Goal: Task Accomplishment & Management: Complete application form

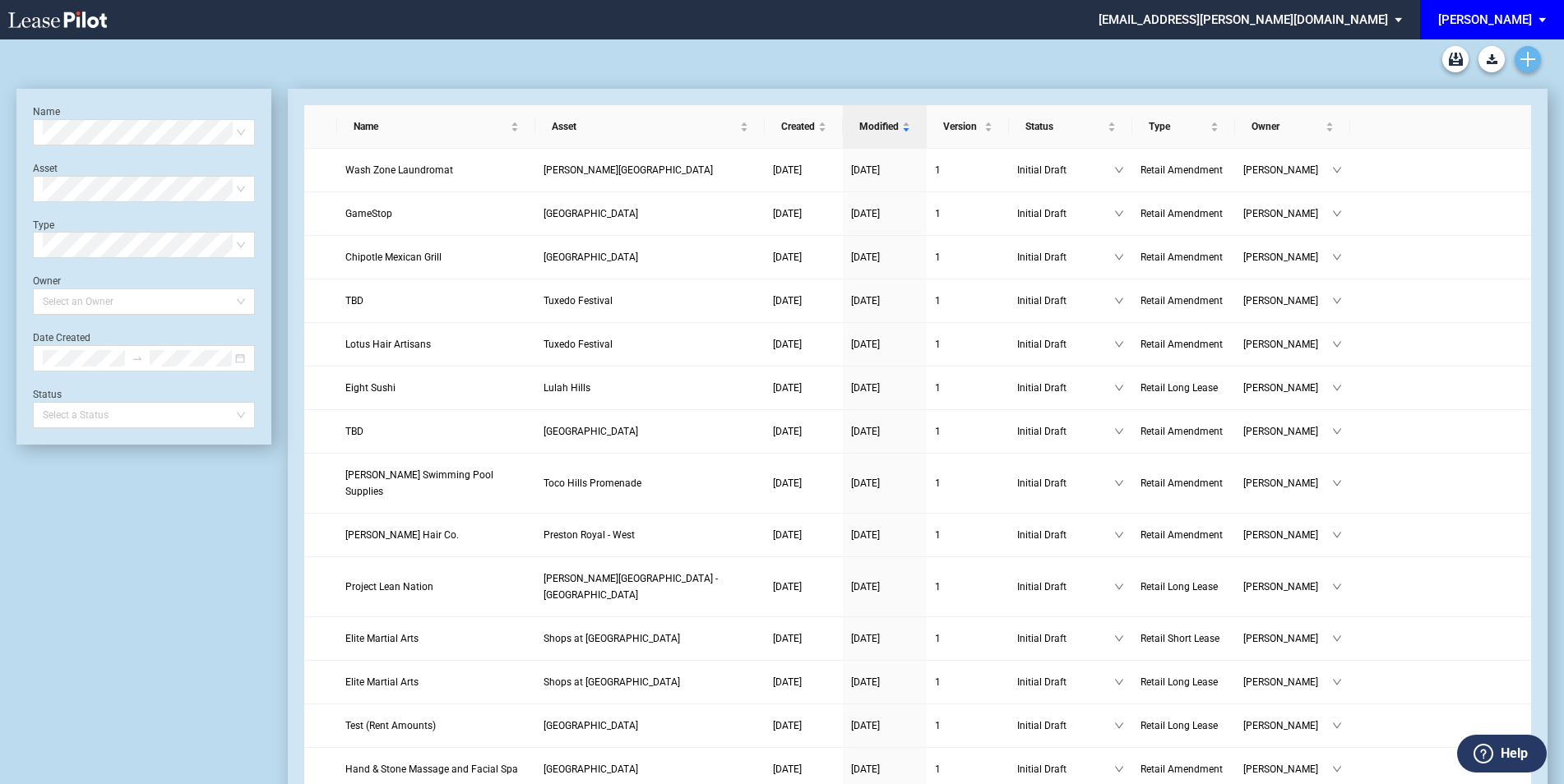
click at [1538, 54] on link "Create new document" at bounding box center [1528, 60] width 26 height 26
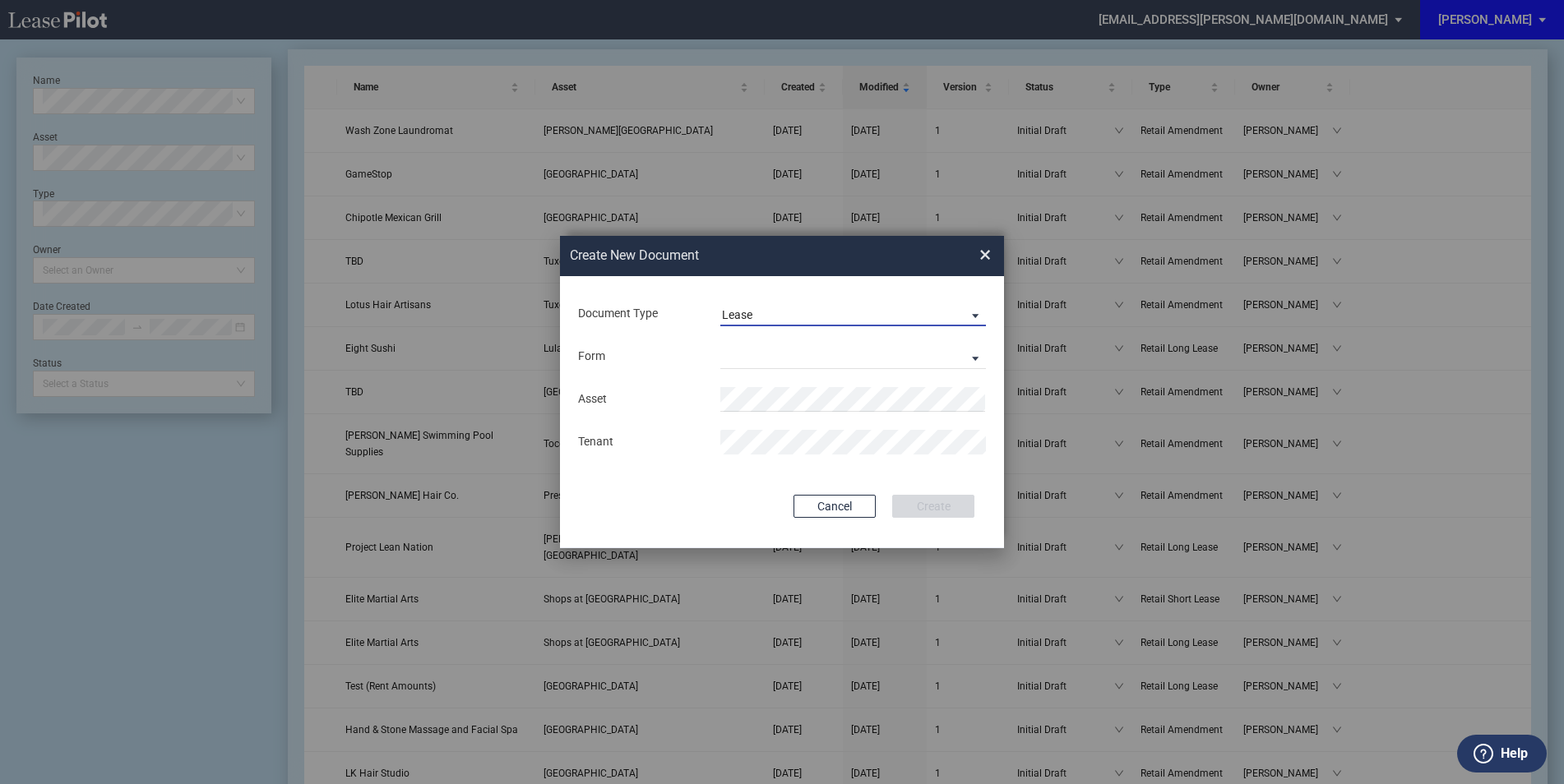
click at [816, 311] on span "Lease" at bounding box center [839, 315] width 236 height 16
click at [807, 356] on md-option "Amendment" at bounding box center [854, 355] width 292 height 40
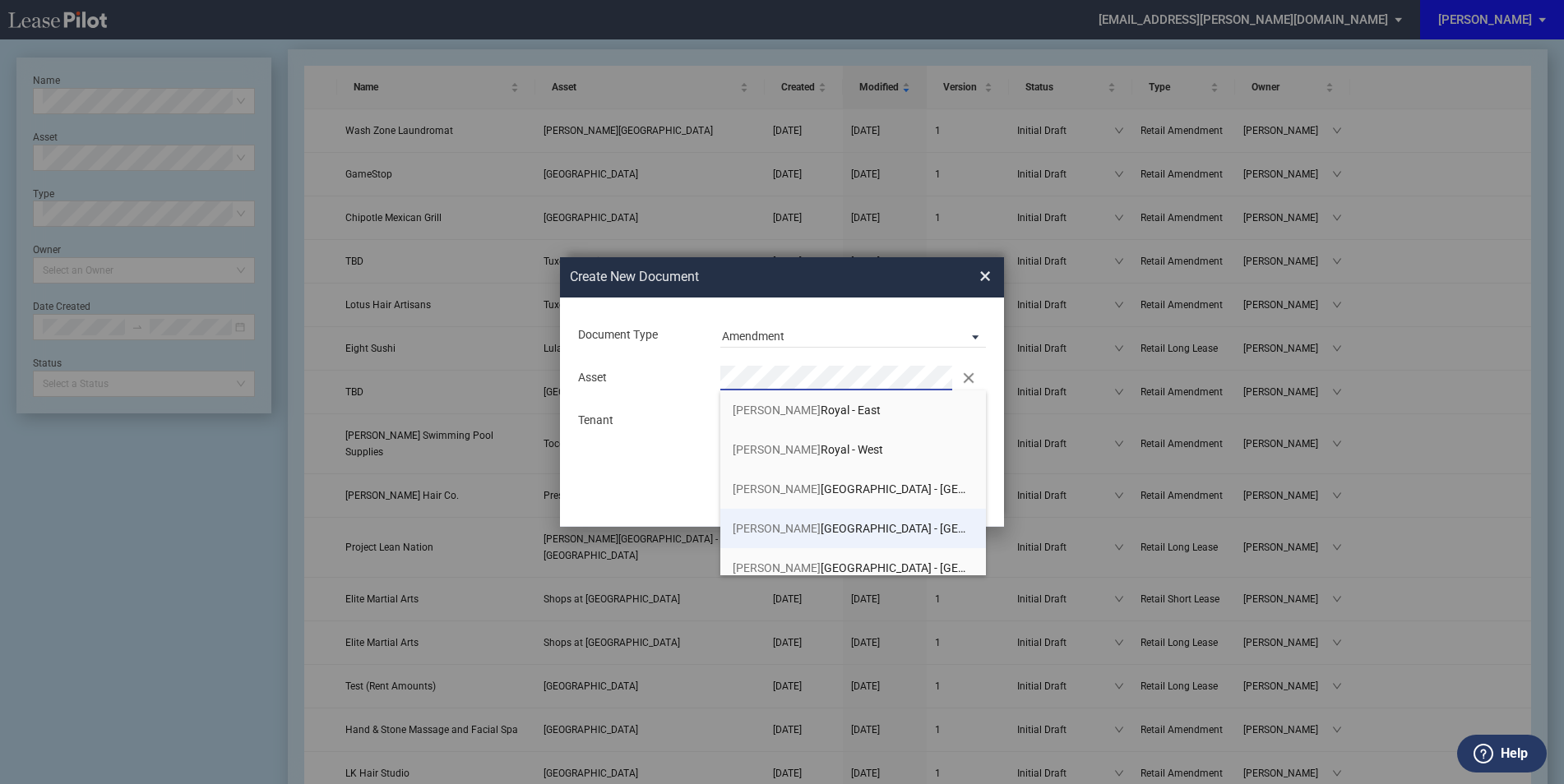
click at [811, 522] on span "[PERSON_NAME][GEOGRAPHIC_DATA] - [GEOGRAPHIC_DATA]" at bounding box center [891, 529] width 318 height 13
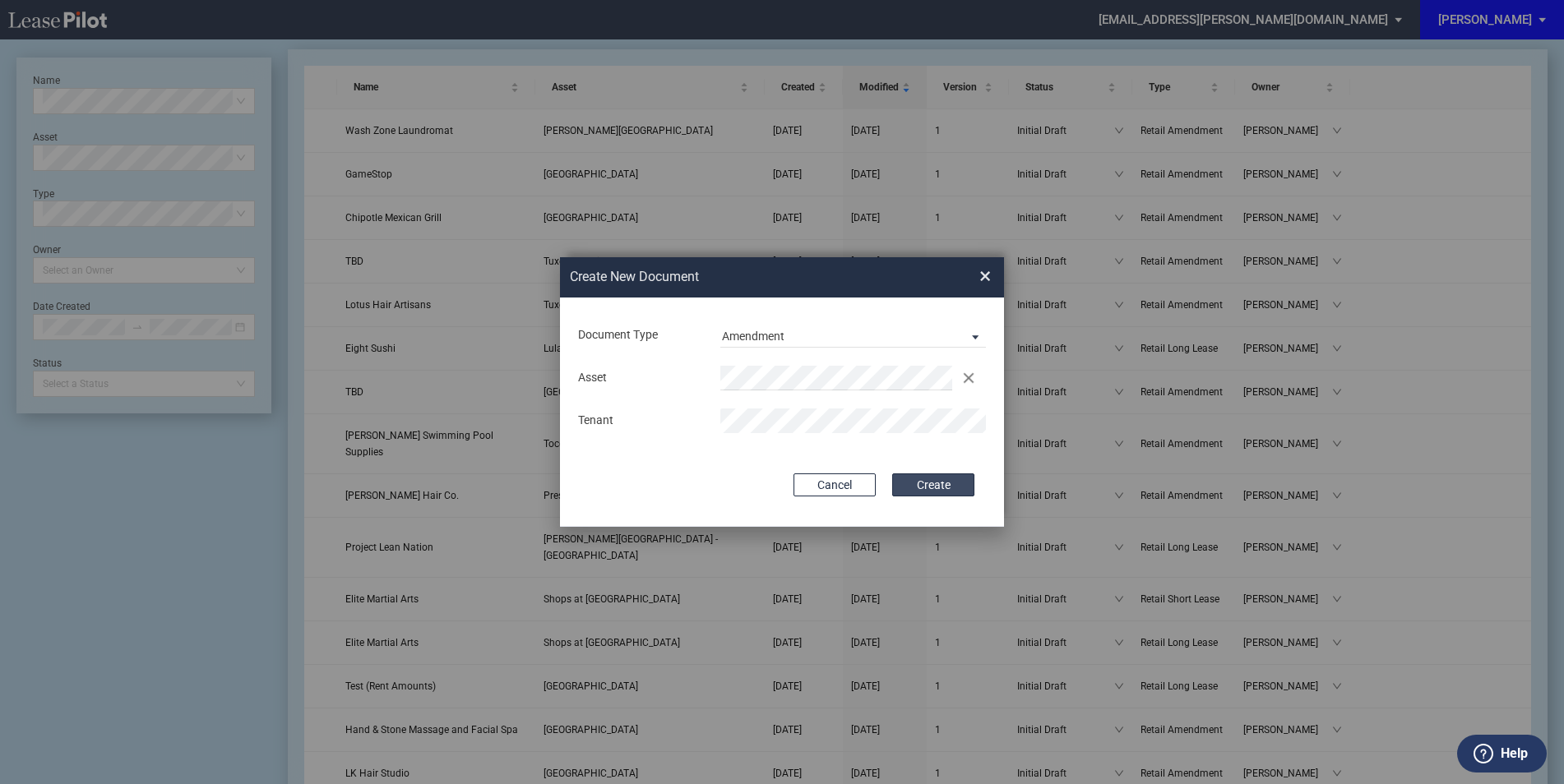
click at [950, 491] on button "Create" at bounding box center [933, 485] width 82 height 23
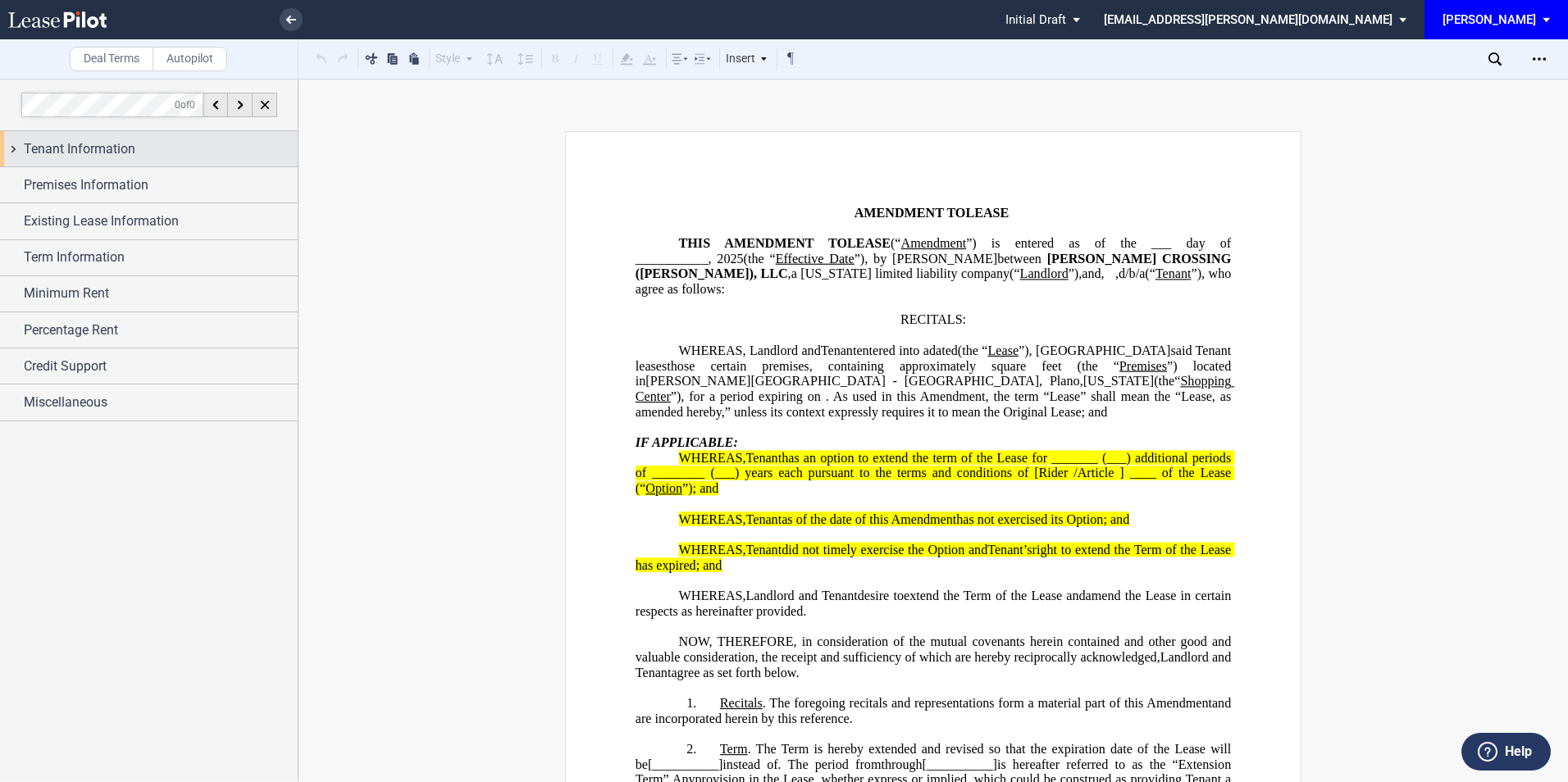
click at [192, 158] on div "Tenant Information" at bounding box center [160, 149] width 274 height 20
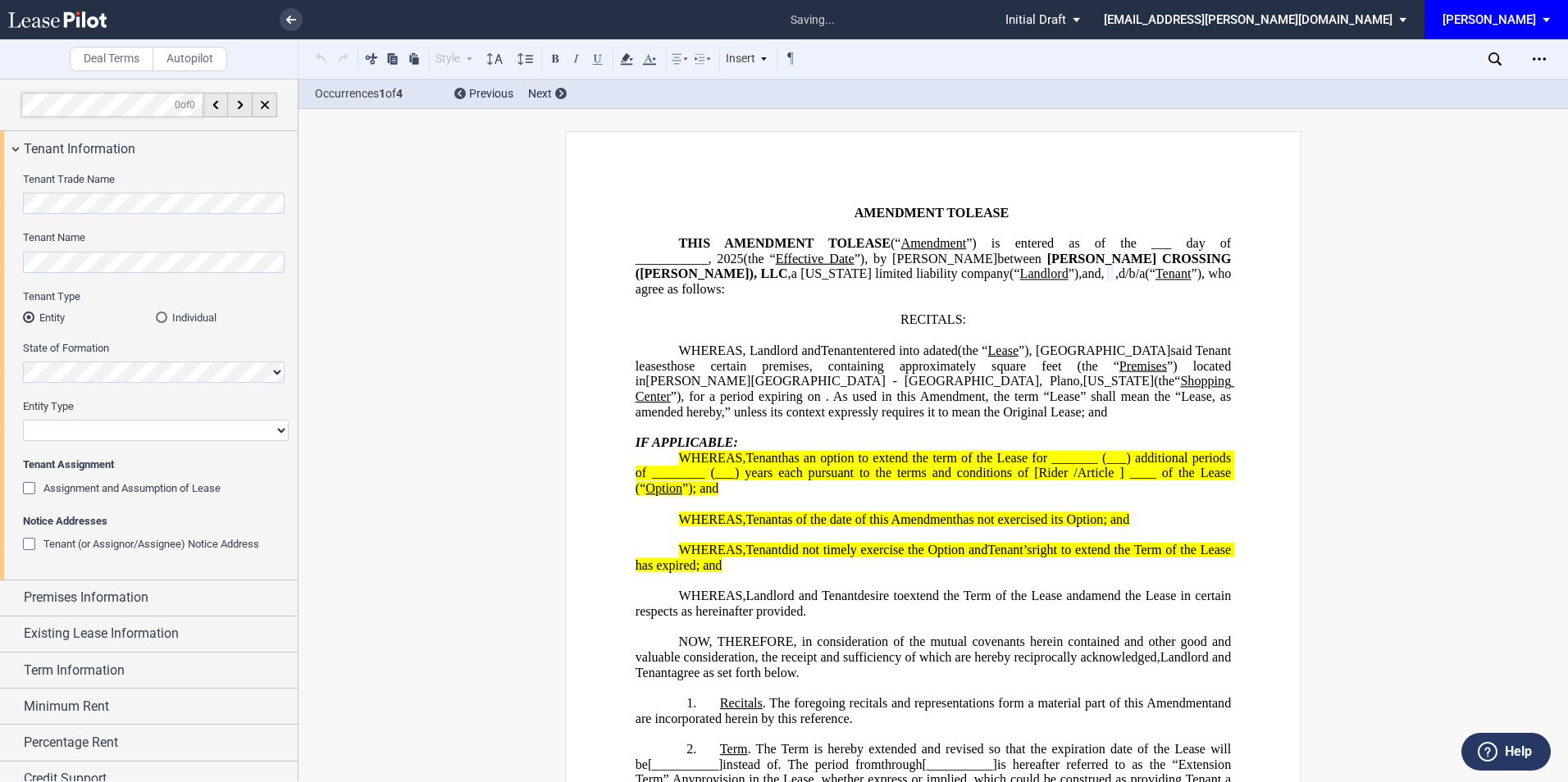
click at [69, 429] on select "Corporation Limited Liability Company General Partnership Limited Partnership O…" at bounding box center [156, 430] width 266 height 22
select select "corporation"
click at [23, 420] on select "Corporation Limited Liability Company General Partnership Limited Partnership O…" at bounding box center [156, 430] width 266 height 22
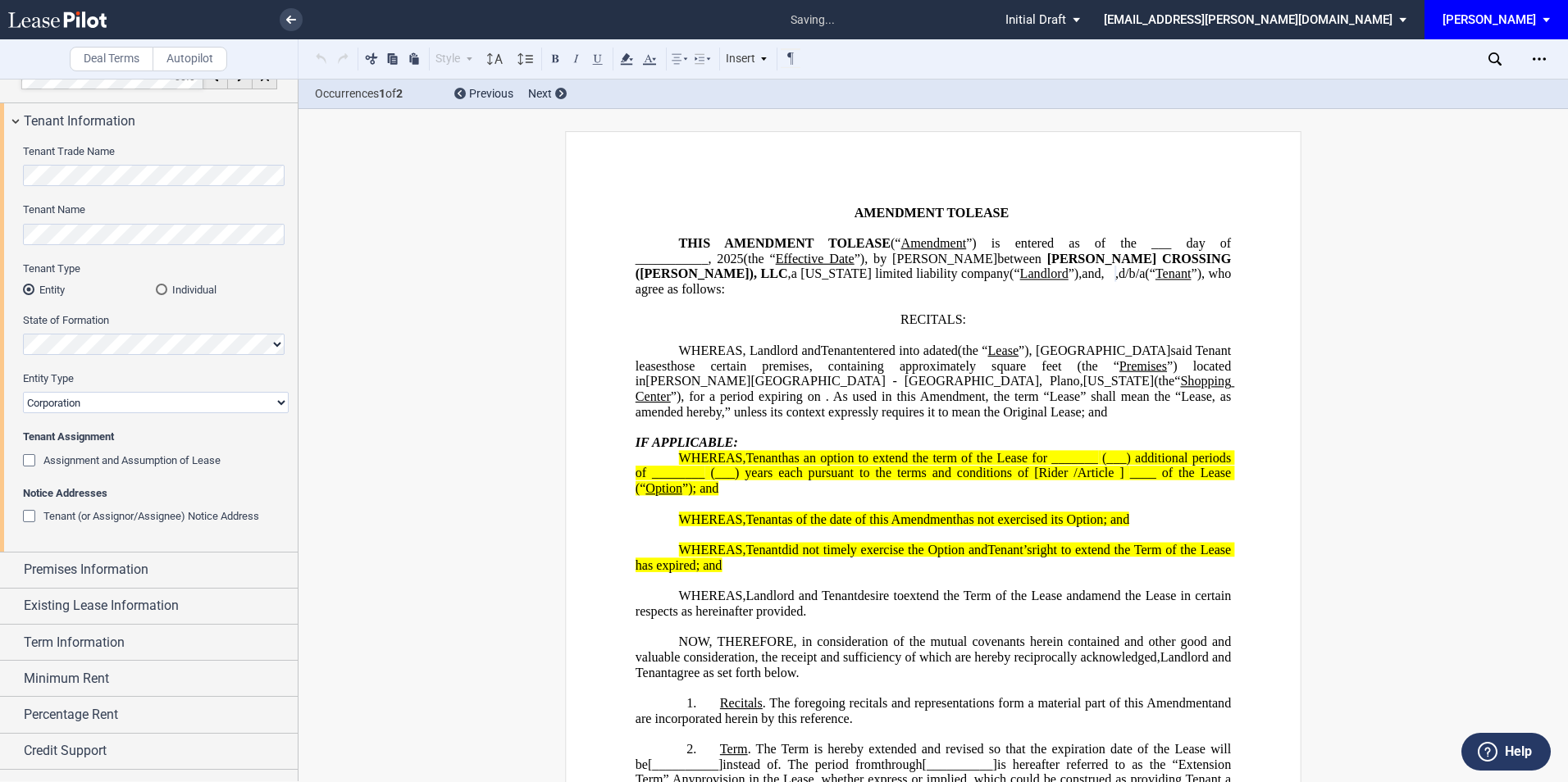
scroll to position [53, 0]
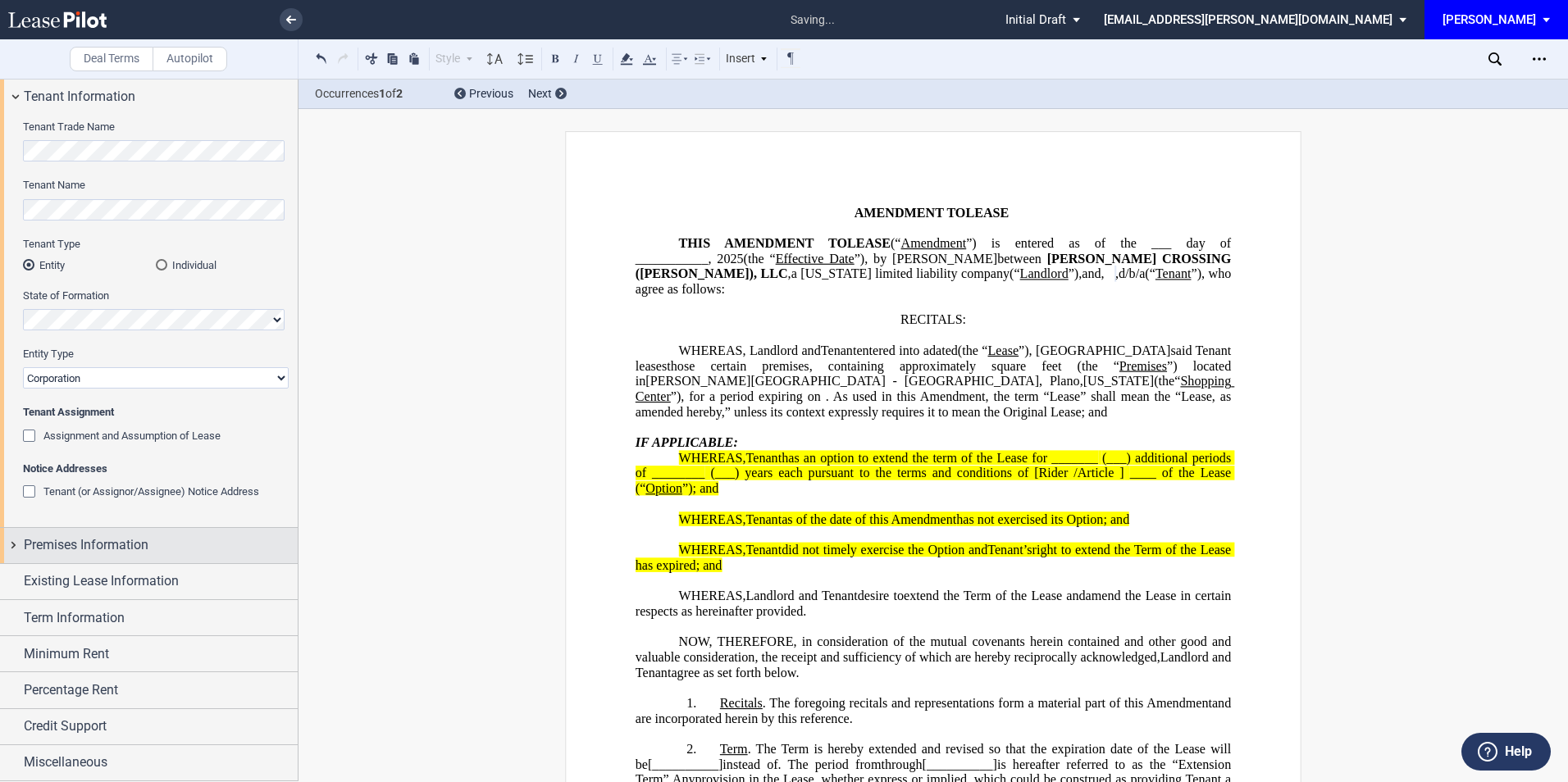
click at [62, 539] on span "Premises Information" at bounding box center [86, 544] width 125 height 20
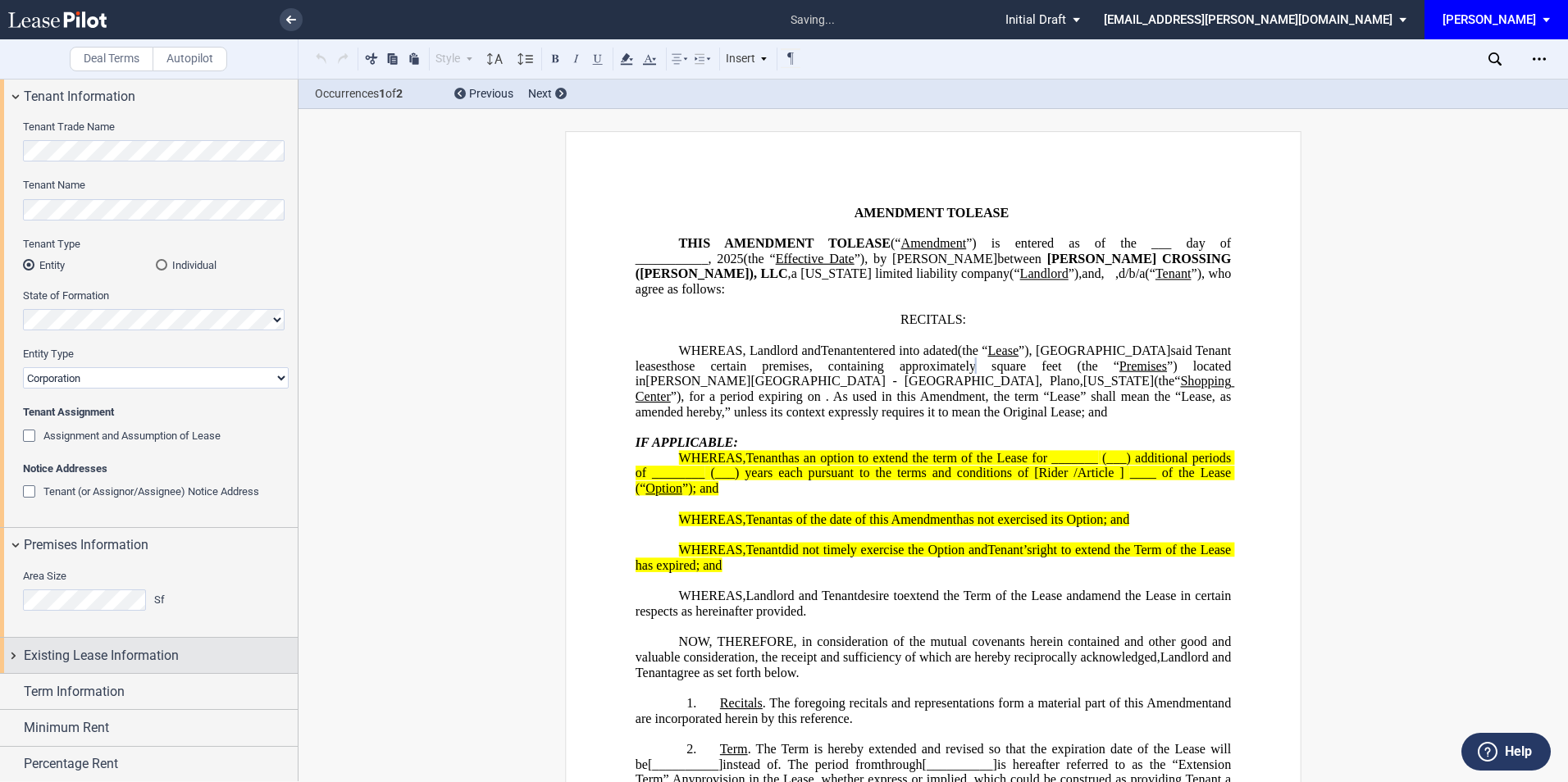
click at [100, 654] on span "Existing Lease Information" at bounding box center [101, 656] width 155 height 20
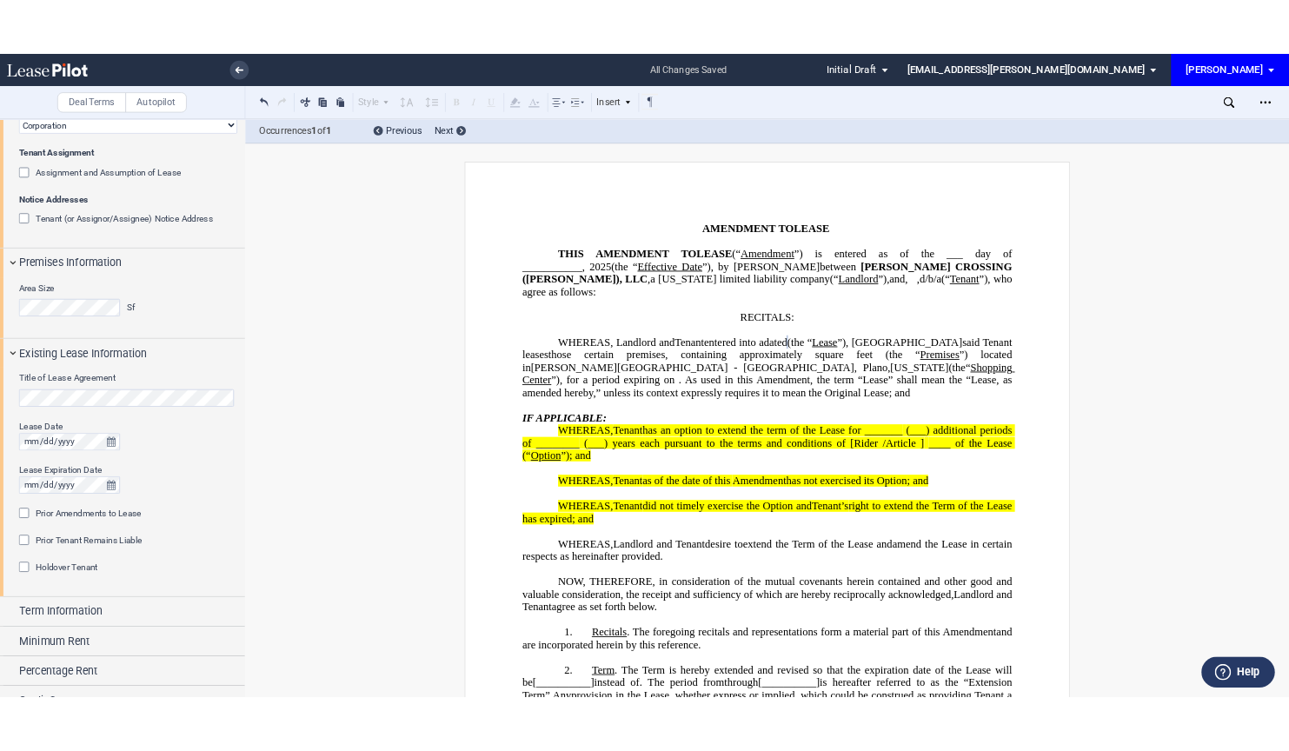
scroll to position [403, 0]
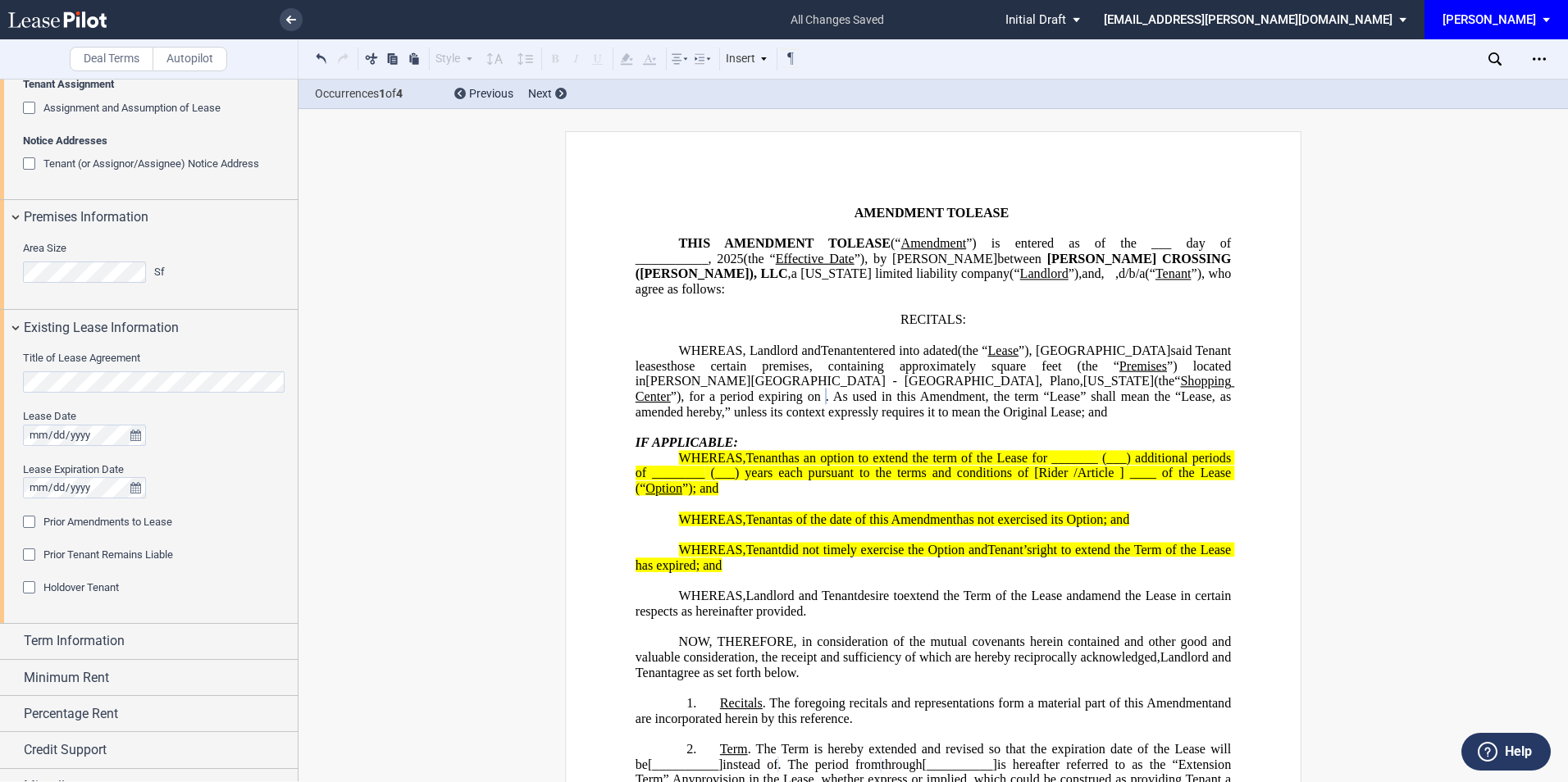
click at [28, 521] on div "Prior Amendments to Lease" at bounding box center [30, 524] width 16 height 16
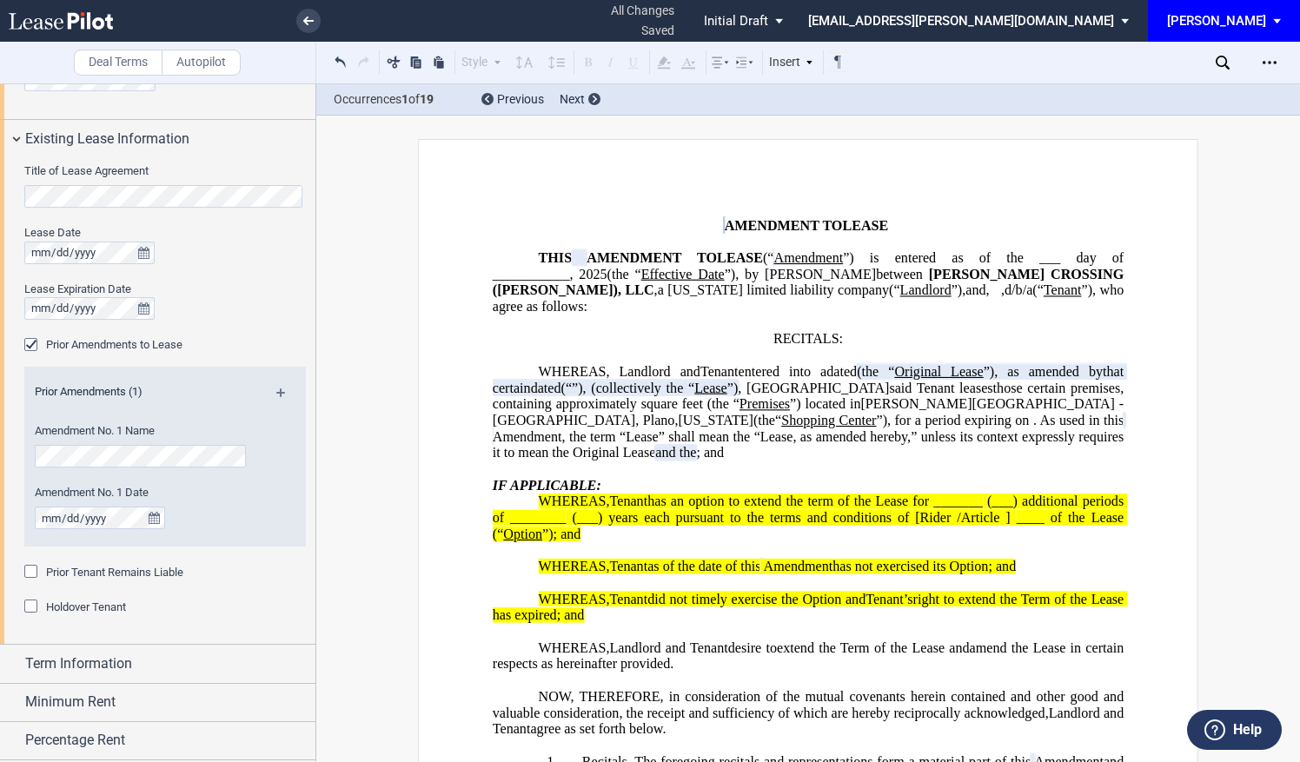
scroll to position [671, 0]
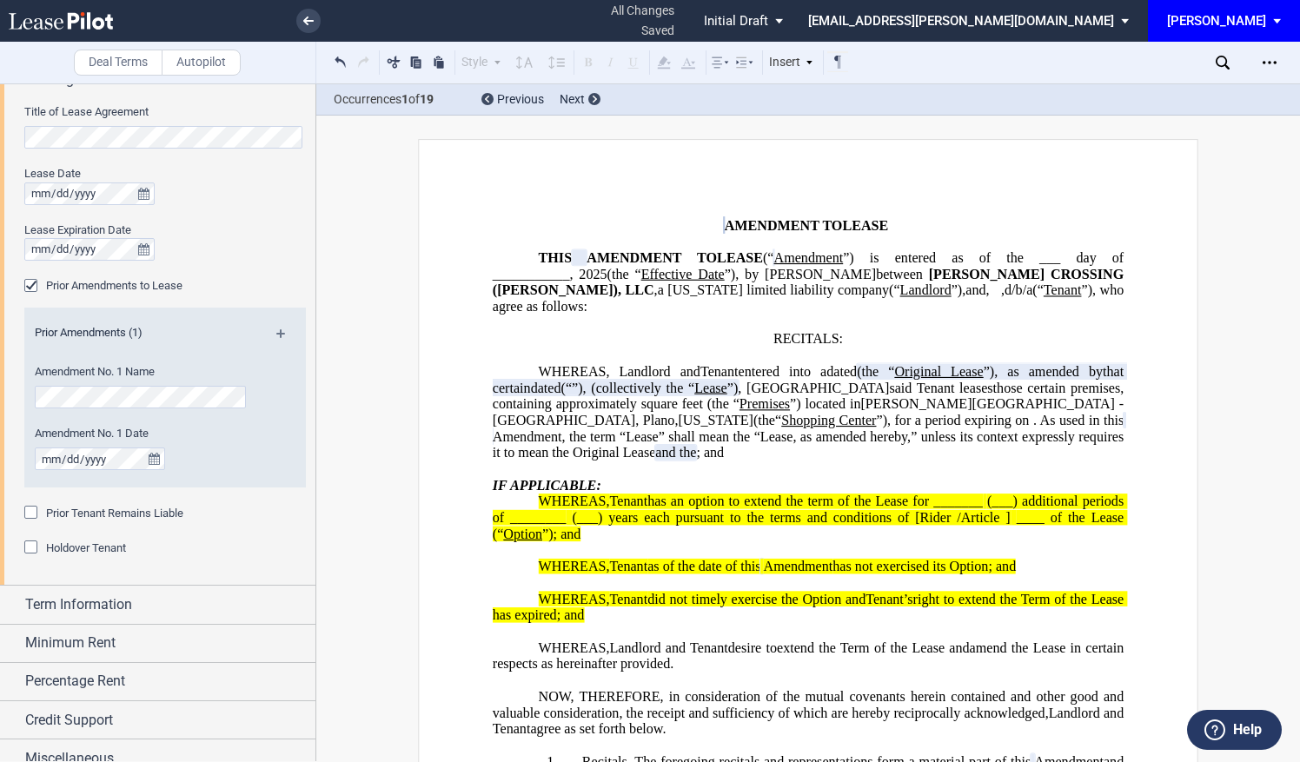
click at [276, 329] on md-icon at bounding box center [287, 339] width 23 height 21
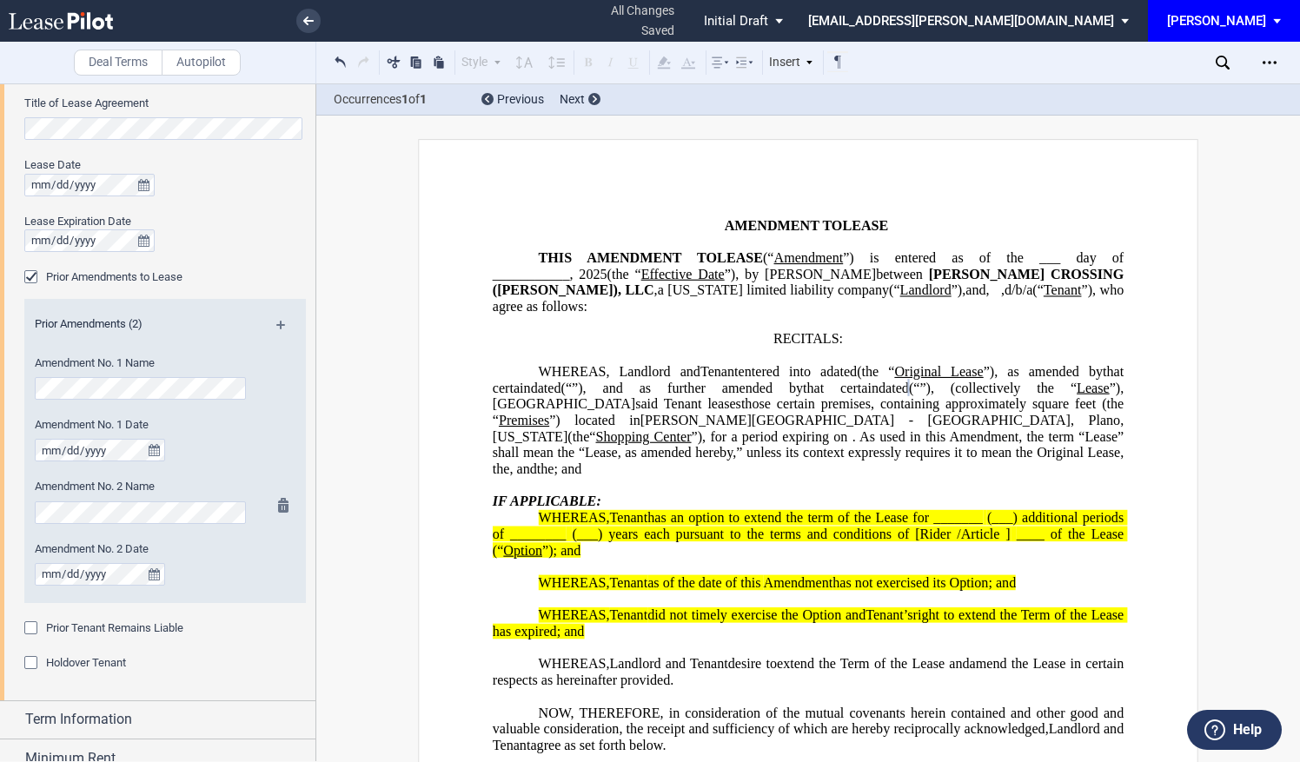
scroll to position [795, 0]
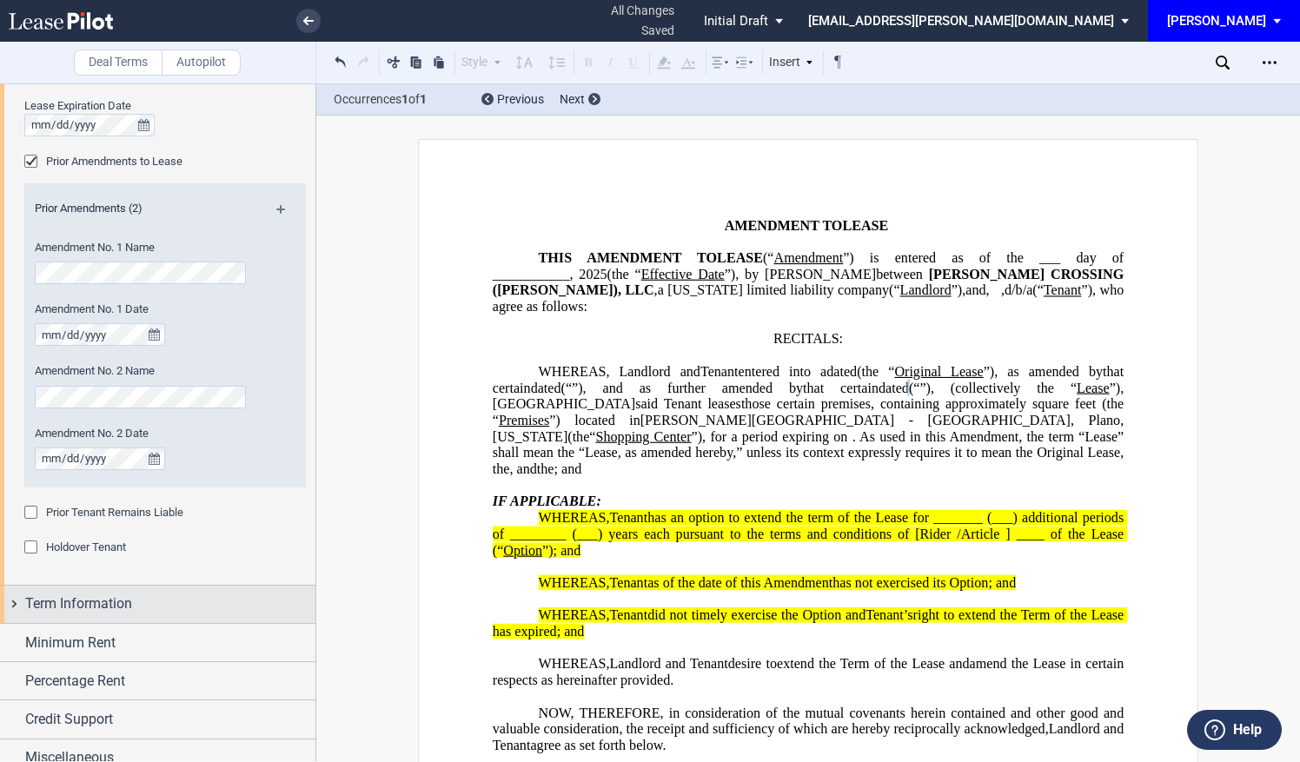
click at [191, 597] on div "Term Information" at bounding box center [170, 604] width 290 height 21
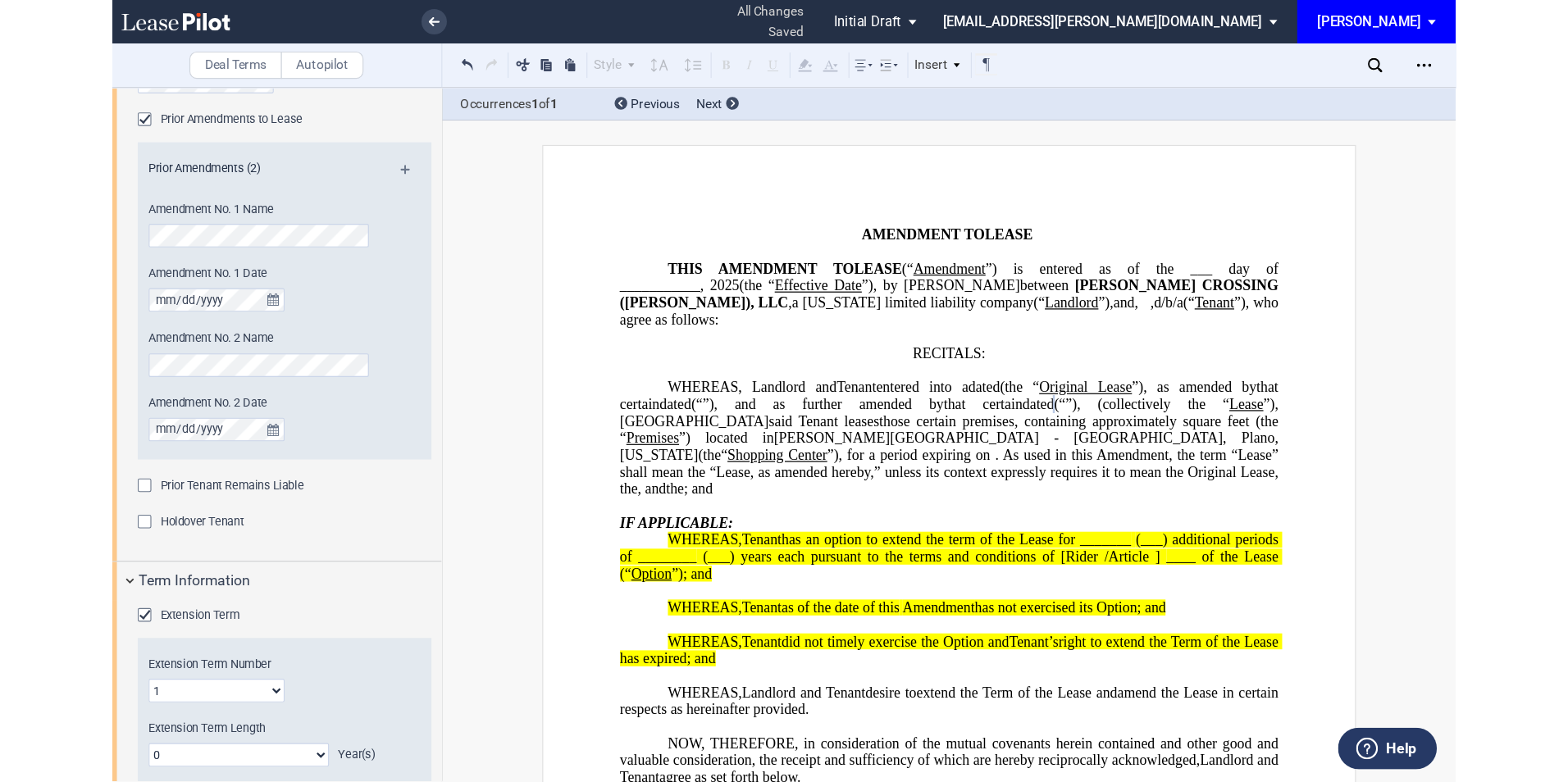
scroll to position [686, 0]
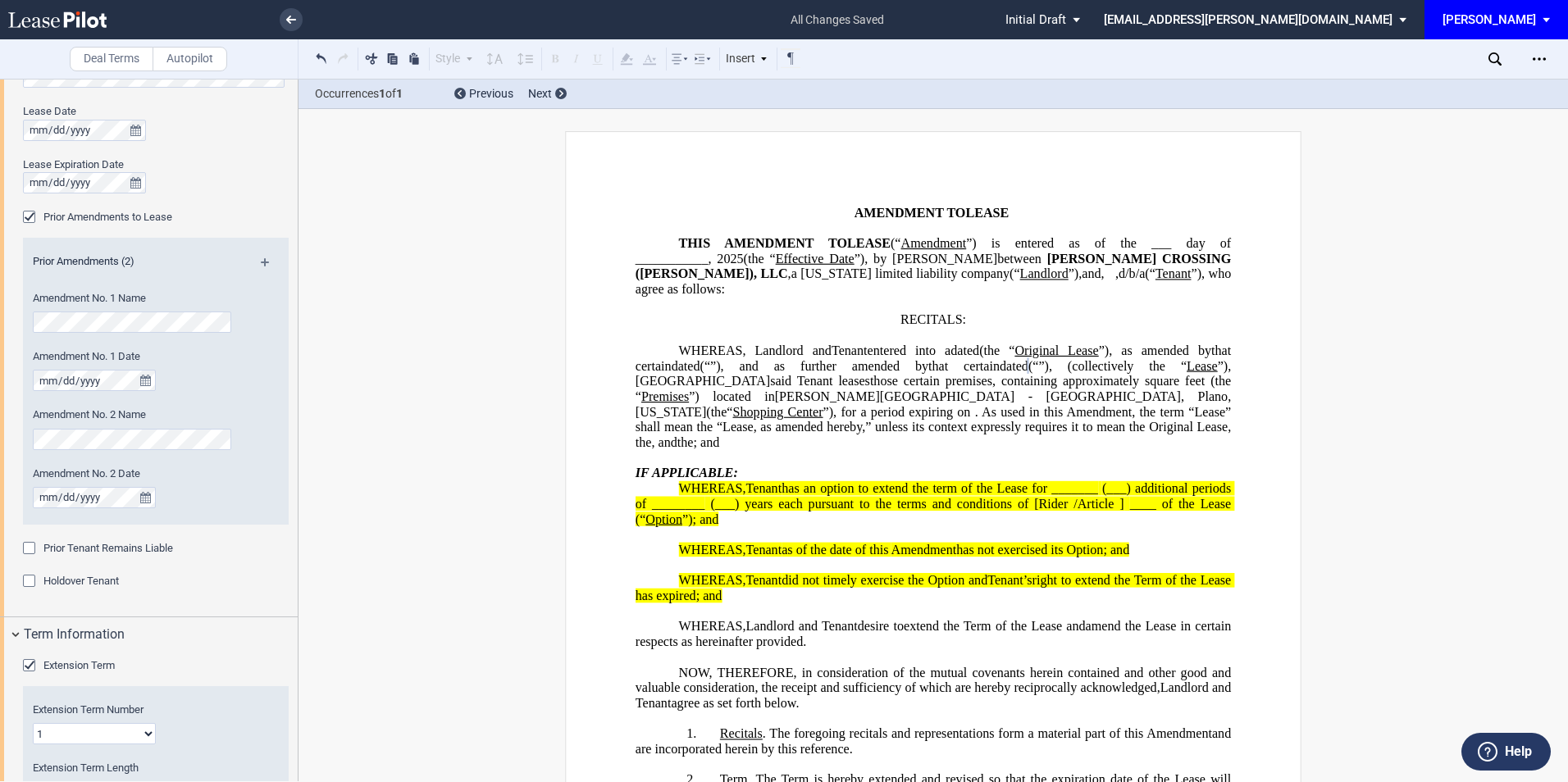
click at [91, 724] on select "1 2 3 4 5 6 7 8 9 10 11 12 13 14 15 16 17 18 19 20" at bounding box center [94, 733] width 123 height 22
select select "number:3"
click at [33, 723] on select "1 2 3 4 5 6 7 8 9 10 11 12 13 14 15 16 17 18 19 20" at bounding box center [94, 733] width 123 height 22
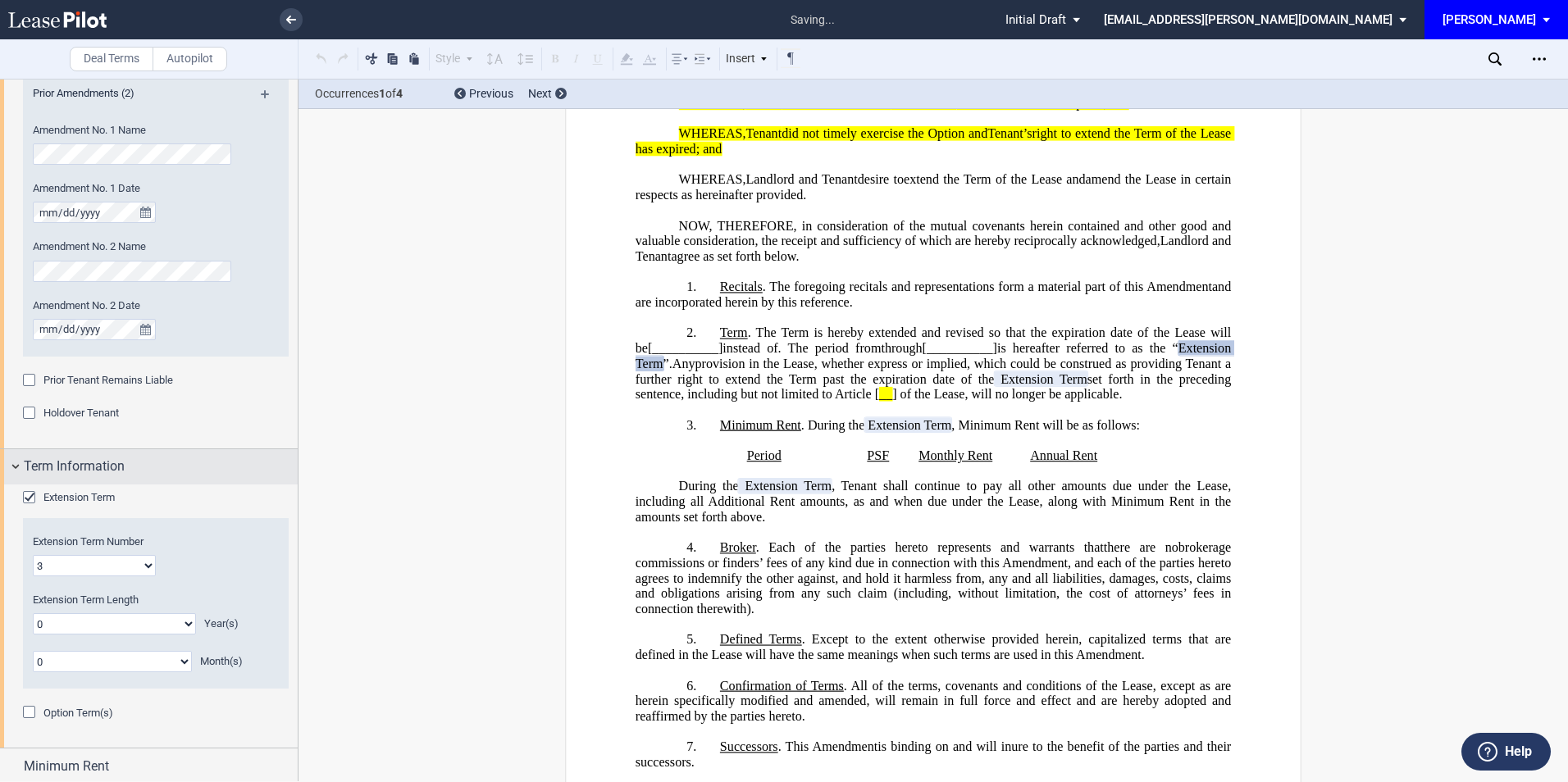
scroll to position [905, 0]
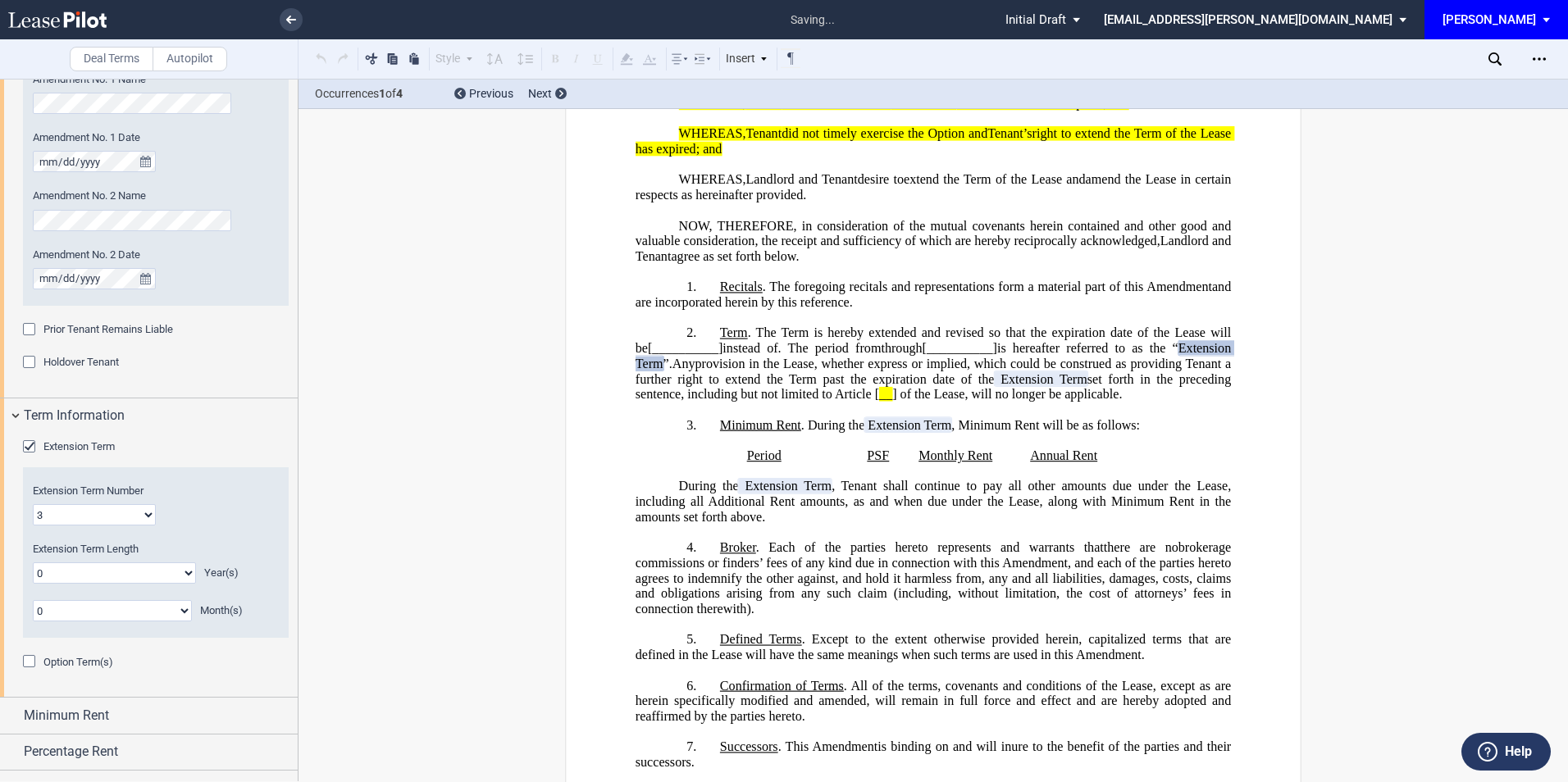
click at [85, 573] on select "0 1 2 3 4 5 6 7 8 9 10 11 12 13 14 15 16 17 18 19 20" at bounding box center [114, 573] width 163 height 22
select select "number:10"
click at [33, 562] on select "0 1 2 3 4 5 6 7 8 9 10 11 12 13 14 15 16 17 18 19 20" at bounding box center [114, 573] width 163 height 22
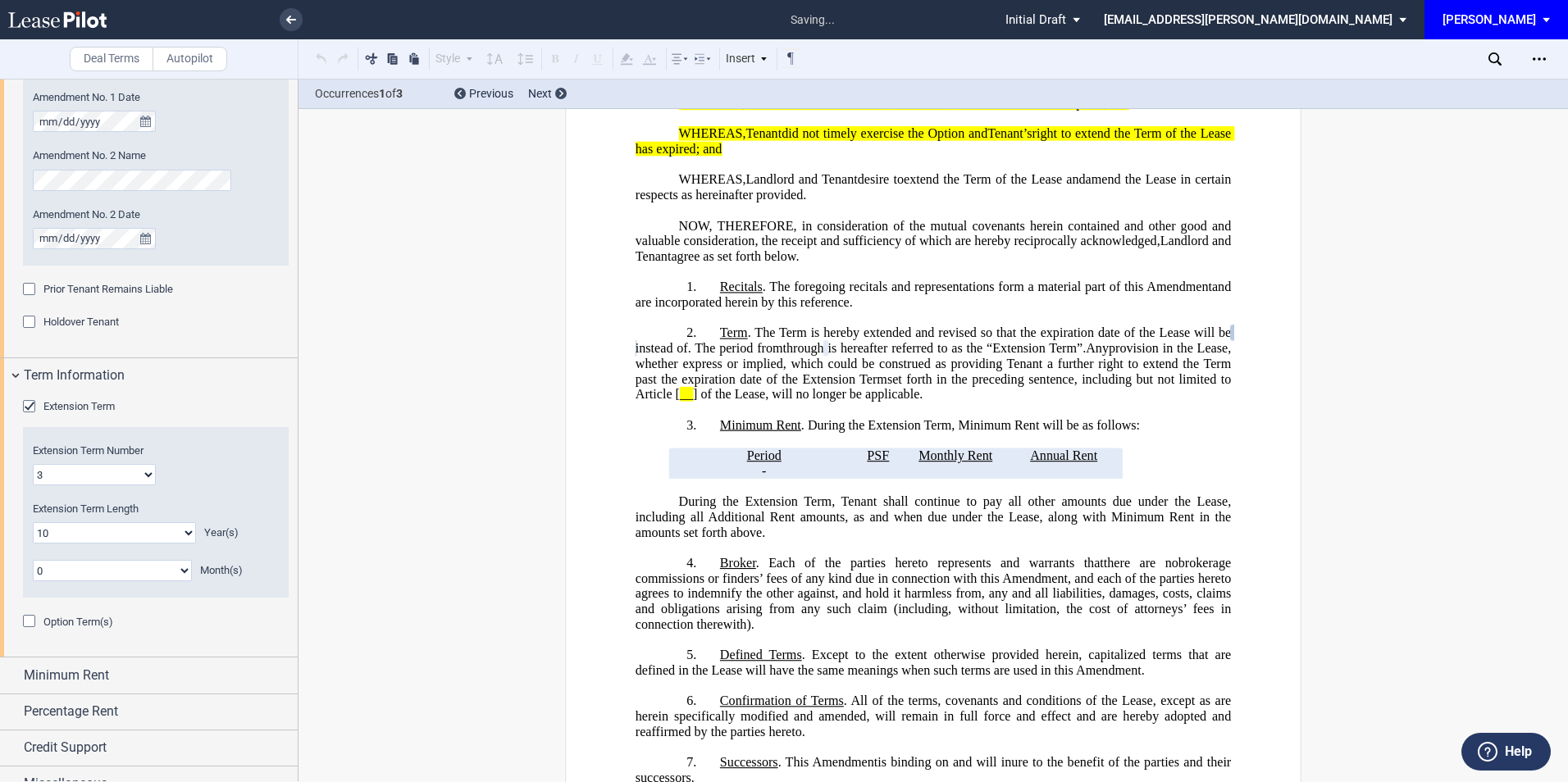
scroll to position [966, 0]
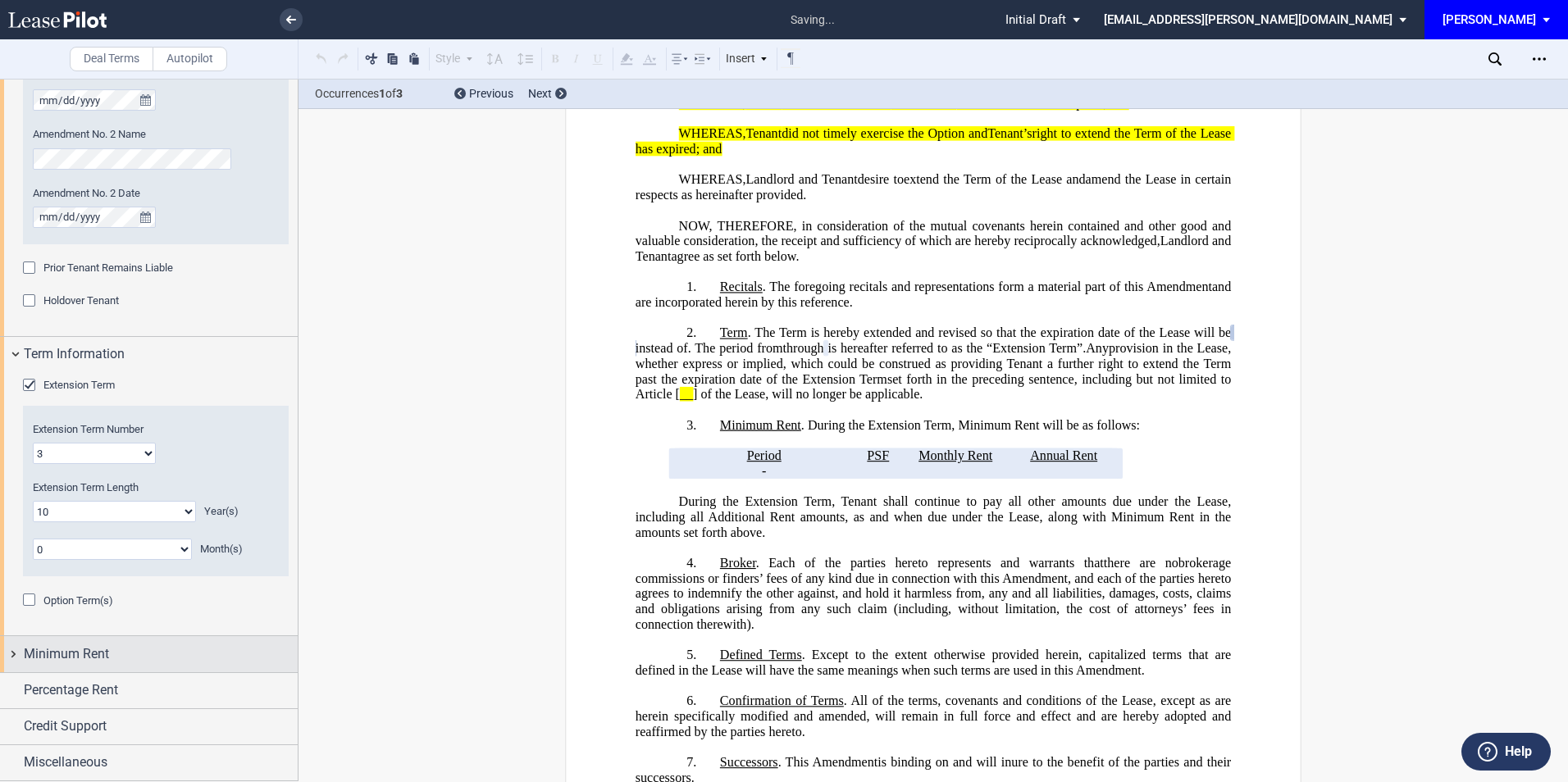
click at [122, 644] on div "Minimum Rent" at bounding box center [160, 654] width 274 height 20
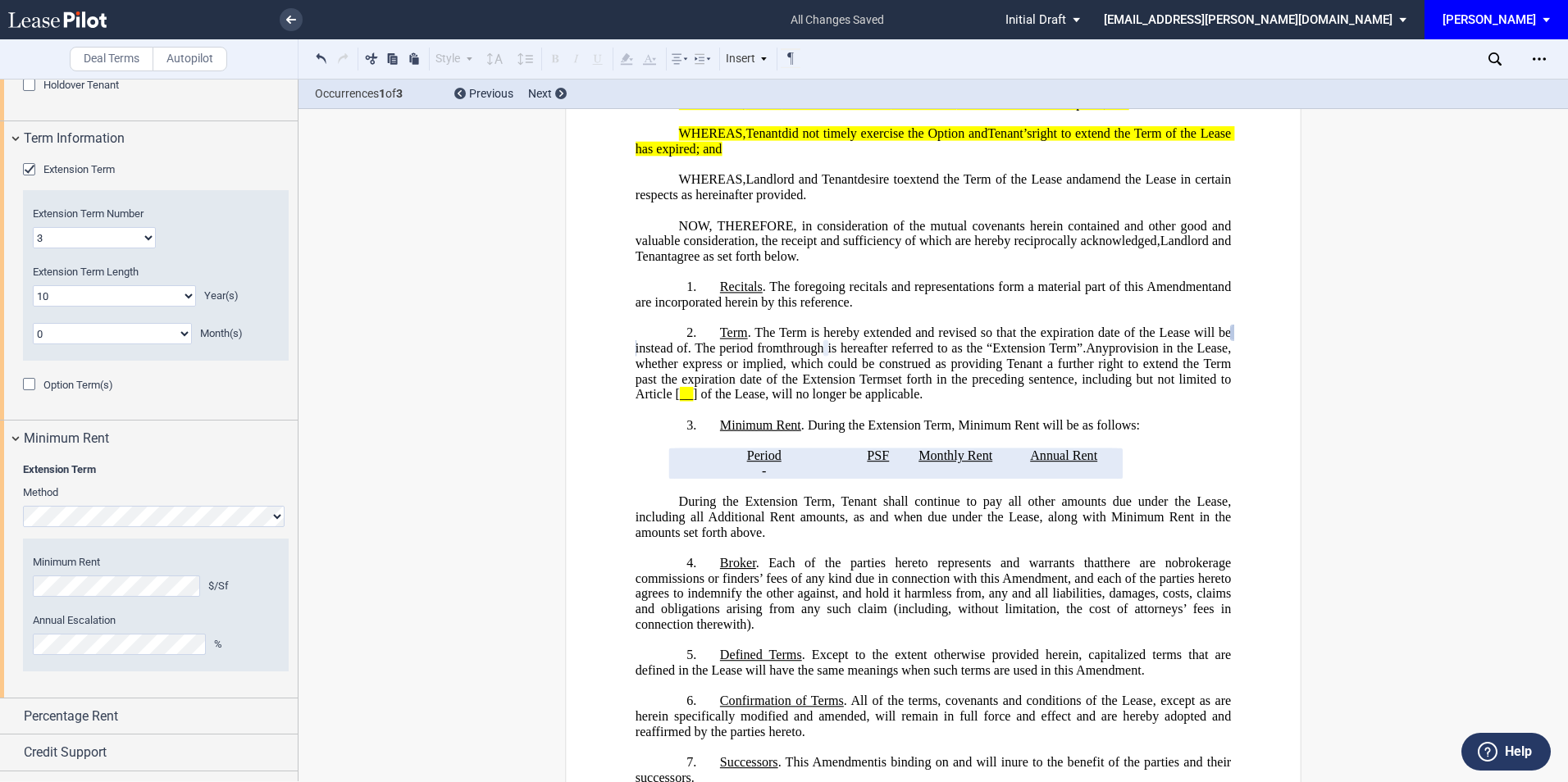
scroll to position [1207, 0]
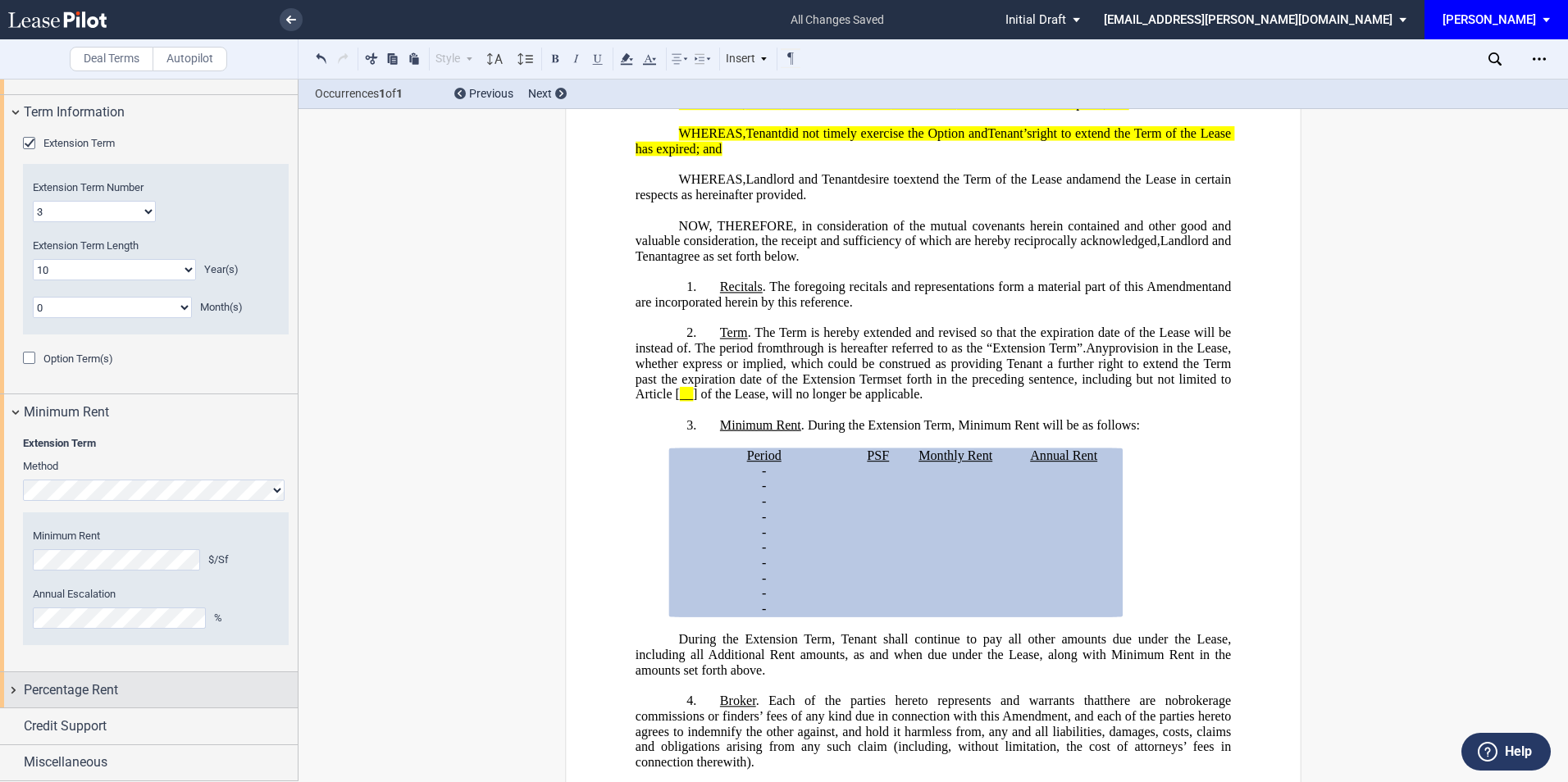
click at [158, 684] on div "Percentage Rent" at bounding box center [160, 690] width 274 height 20
drag, startPoint x: 31, startPoint y: 723, endPoint x: 69, endPoint y: 711, distance: 39.8
click at [31, 723] on div "Tenant Pays Percentage Rent" at bounding box center [30, 722] width 16 height 16
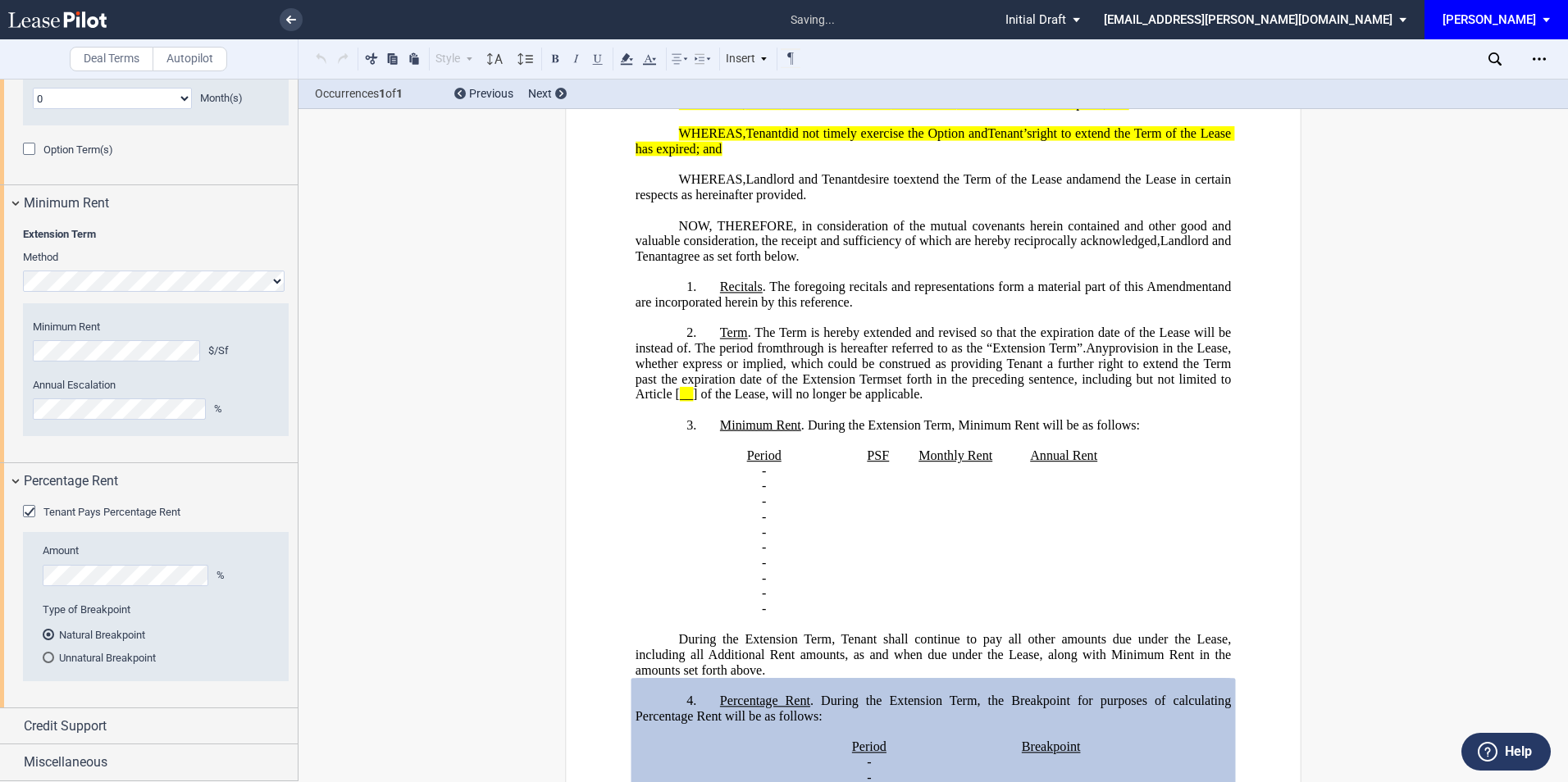
scroll to position [882, 0]
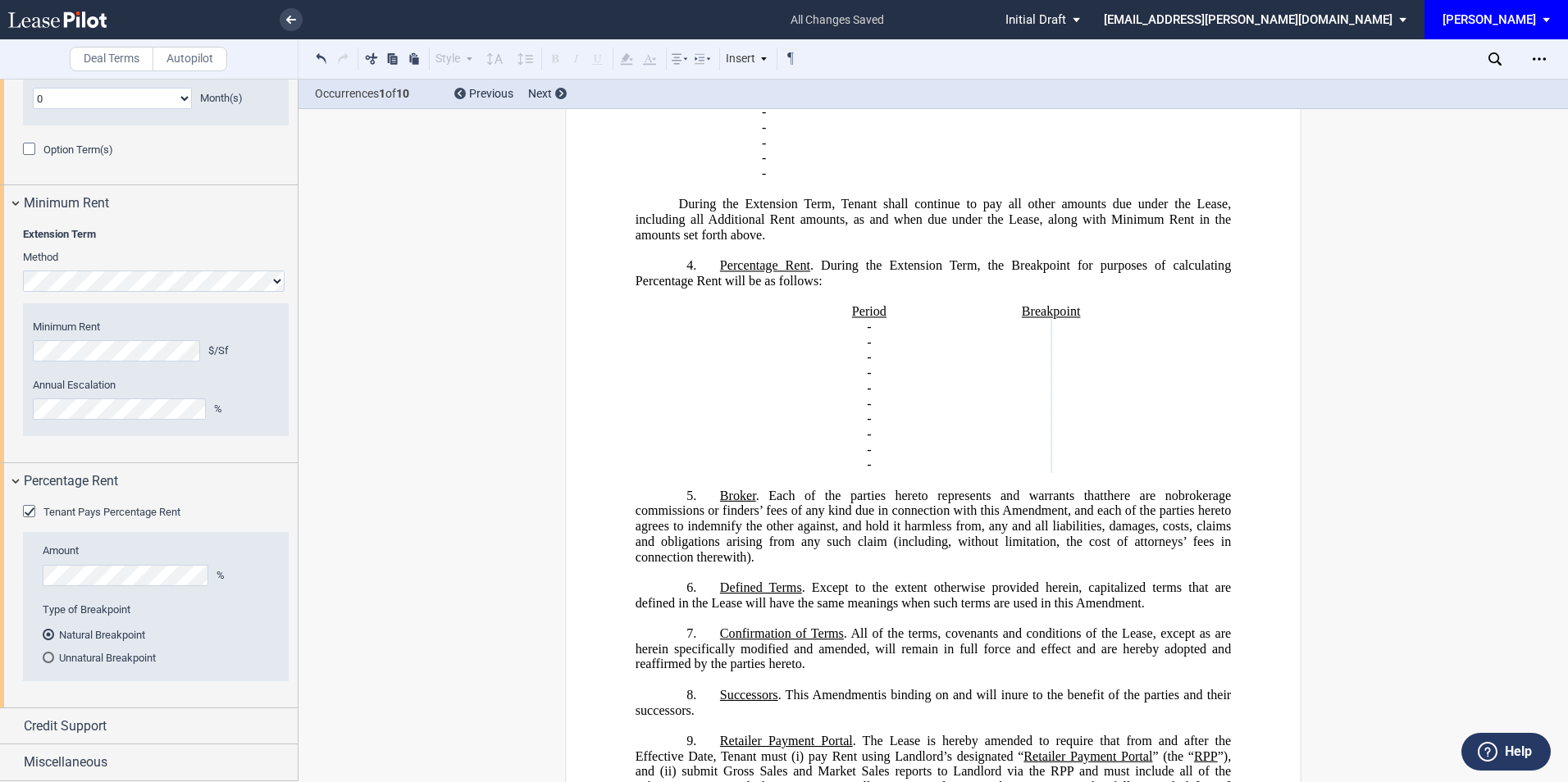
click at [17, 577] on div "Tenant Pays Percentage Rent Amount % Type of Breakpoint Natural Breakpoint Unna…" at bounding box center [148, 603] width 297 height 209
click at [256, 491] on div "Percentage Rent" at bounding box center [160, 481] width 274 height 20
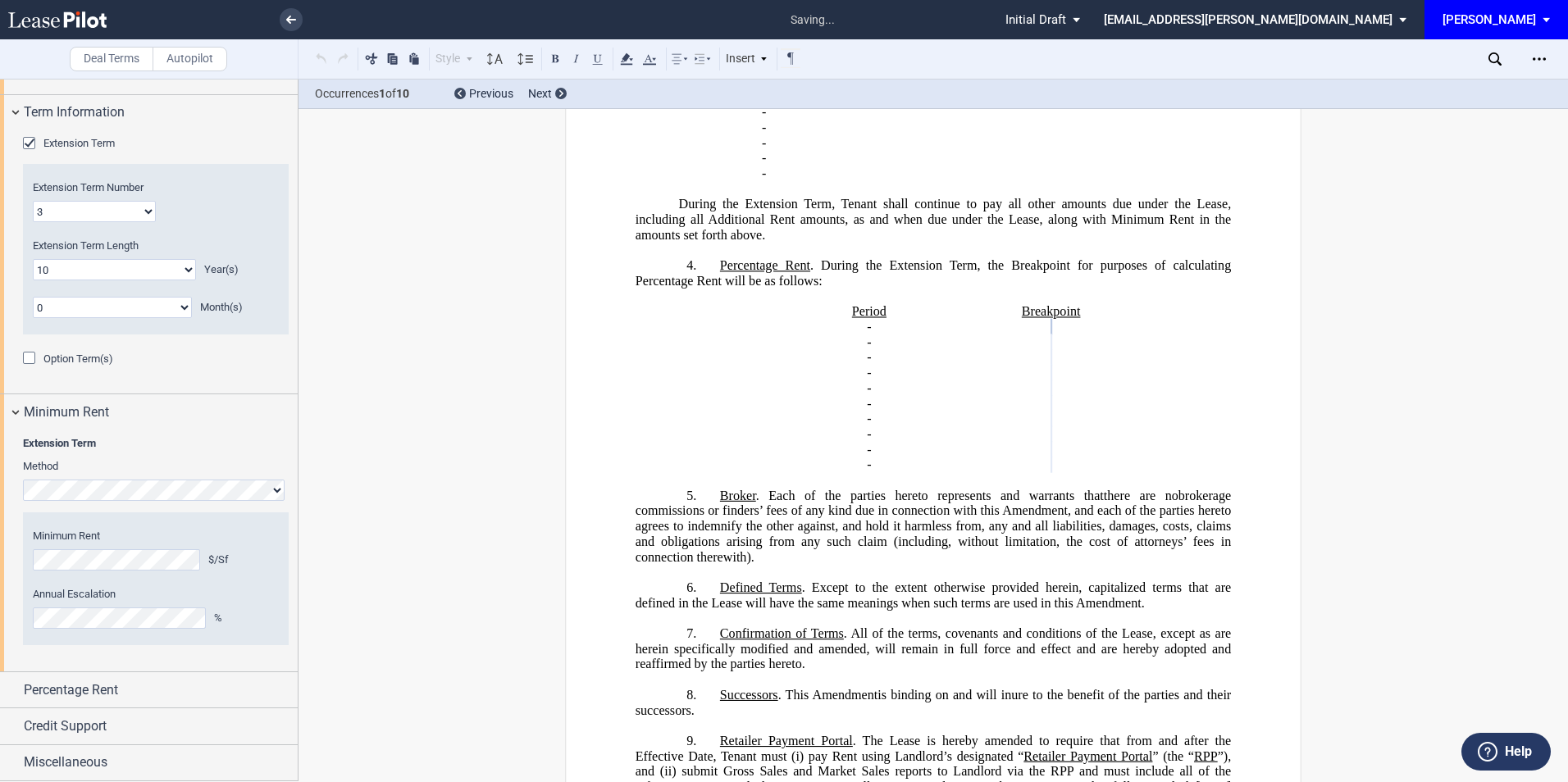
scroll to position [1207, 0]
click at [929, 717] on span "is binding on and will inure to the benefit of the parties and their successors." at bounding box center [935, 702] width 599 height 29
click at [166, 681] on div "Percentage Rent" at bounding box center [160, 690] width 274 height 20
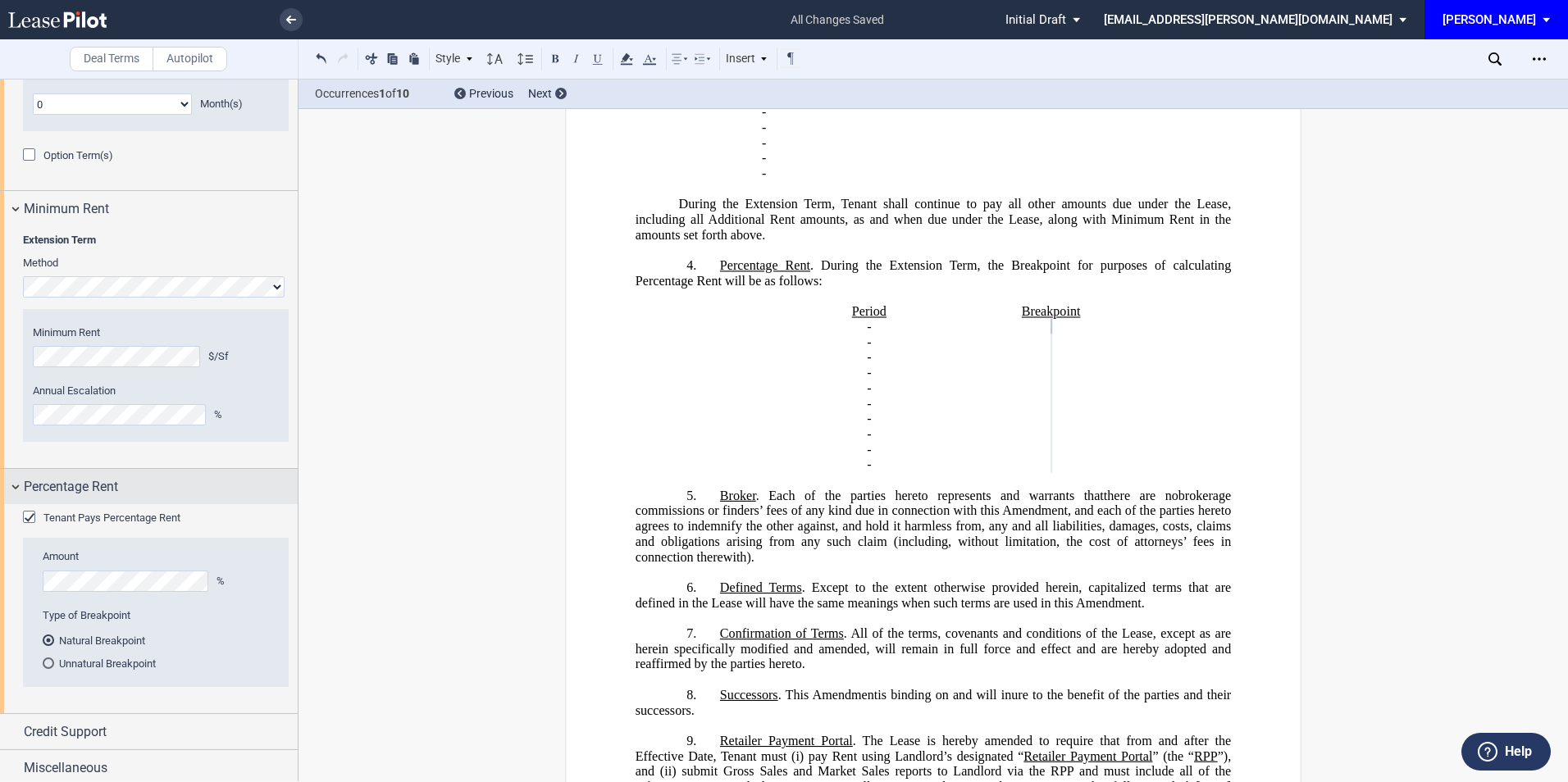
scroll to position [1417, 0]
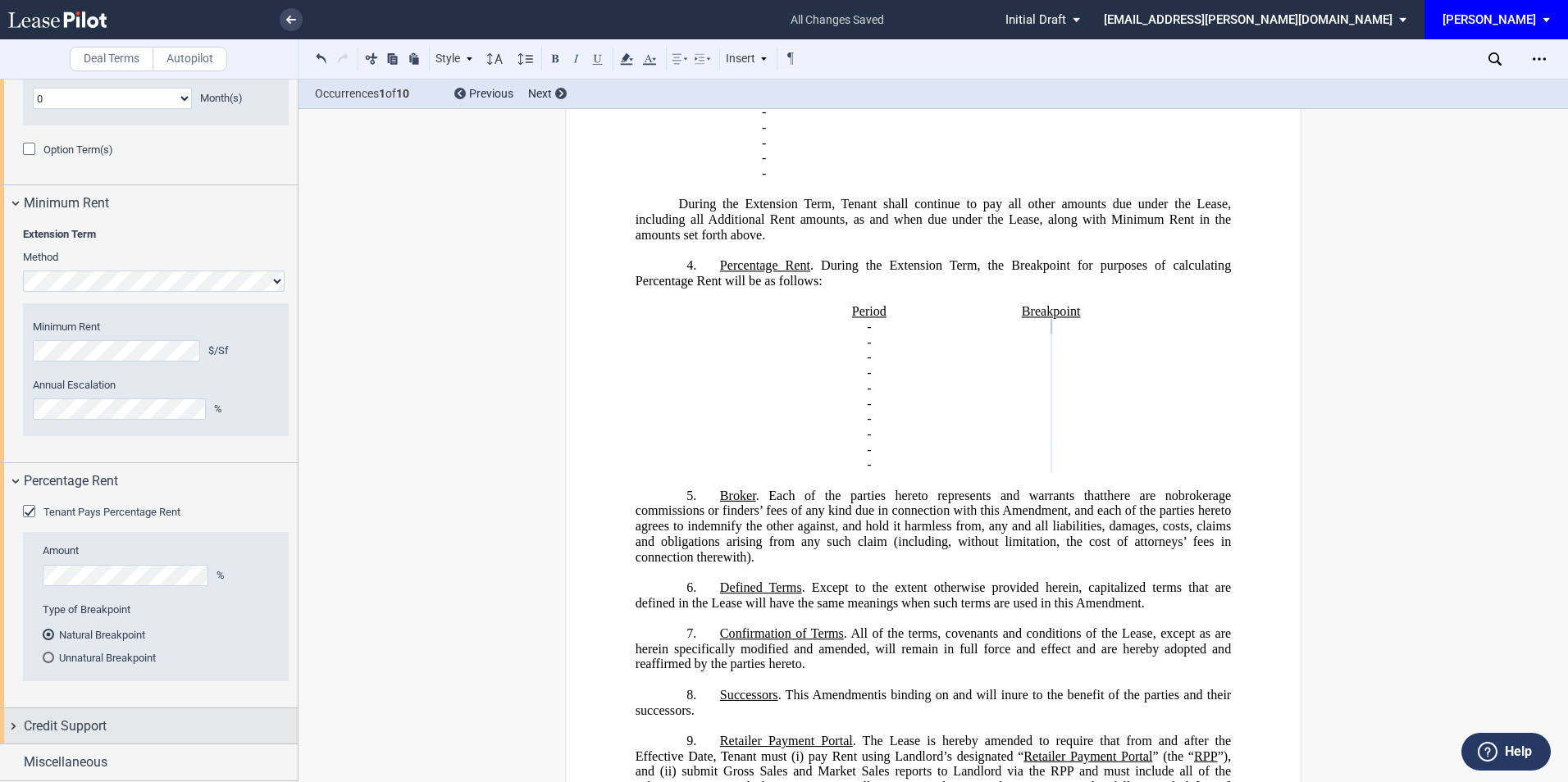
click at [153, 736] on div "Credit Support" at bounding box center [148, 725] width 297 height 35
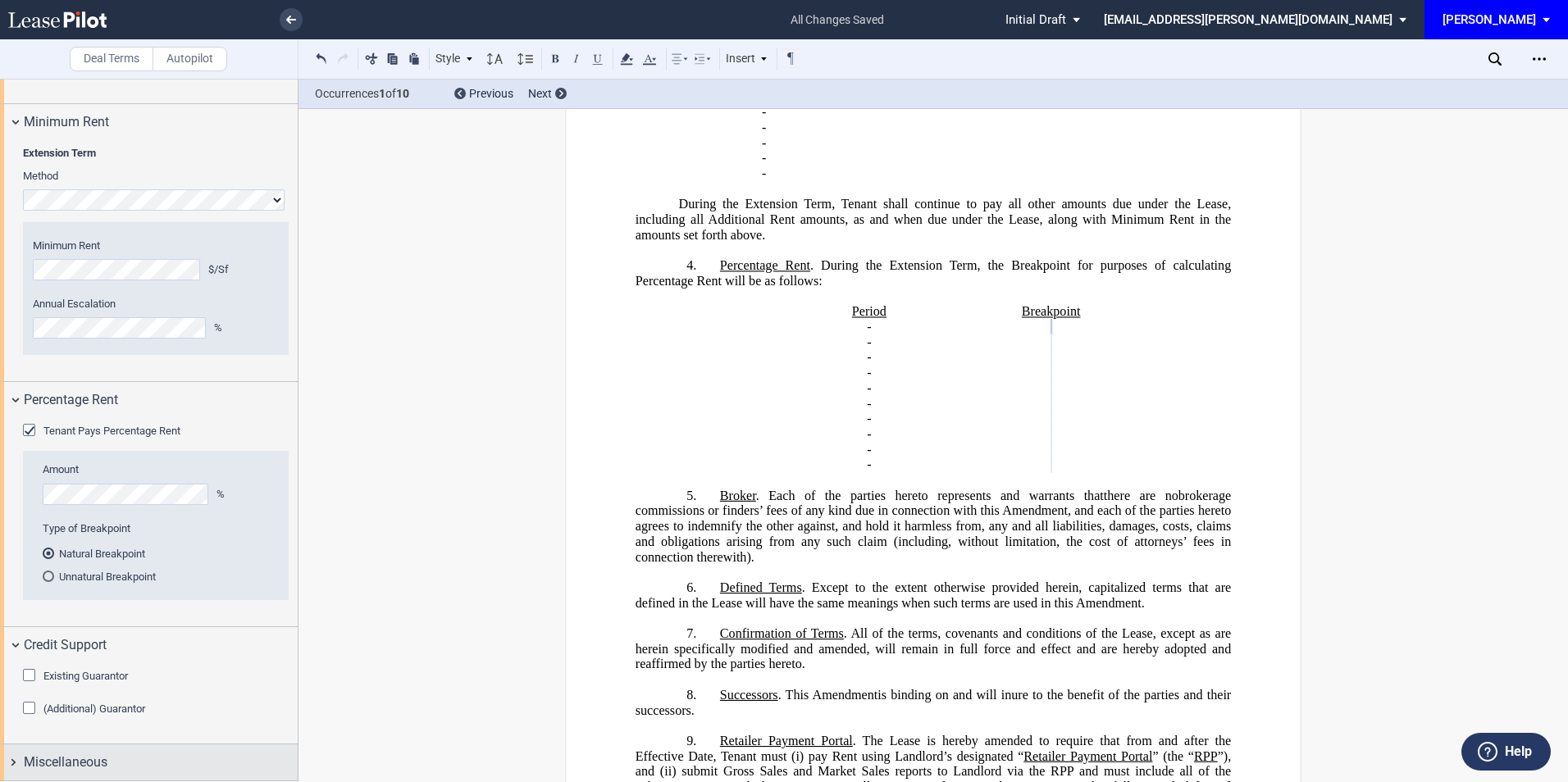
click at [117, 760] on div "Miscellaneous" at bounding box center [160, 762] width 274 height 20
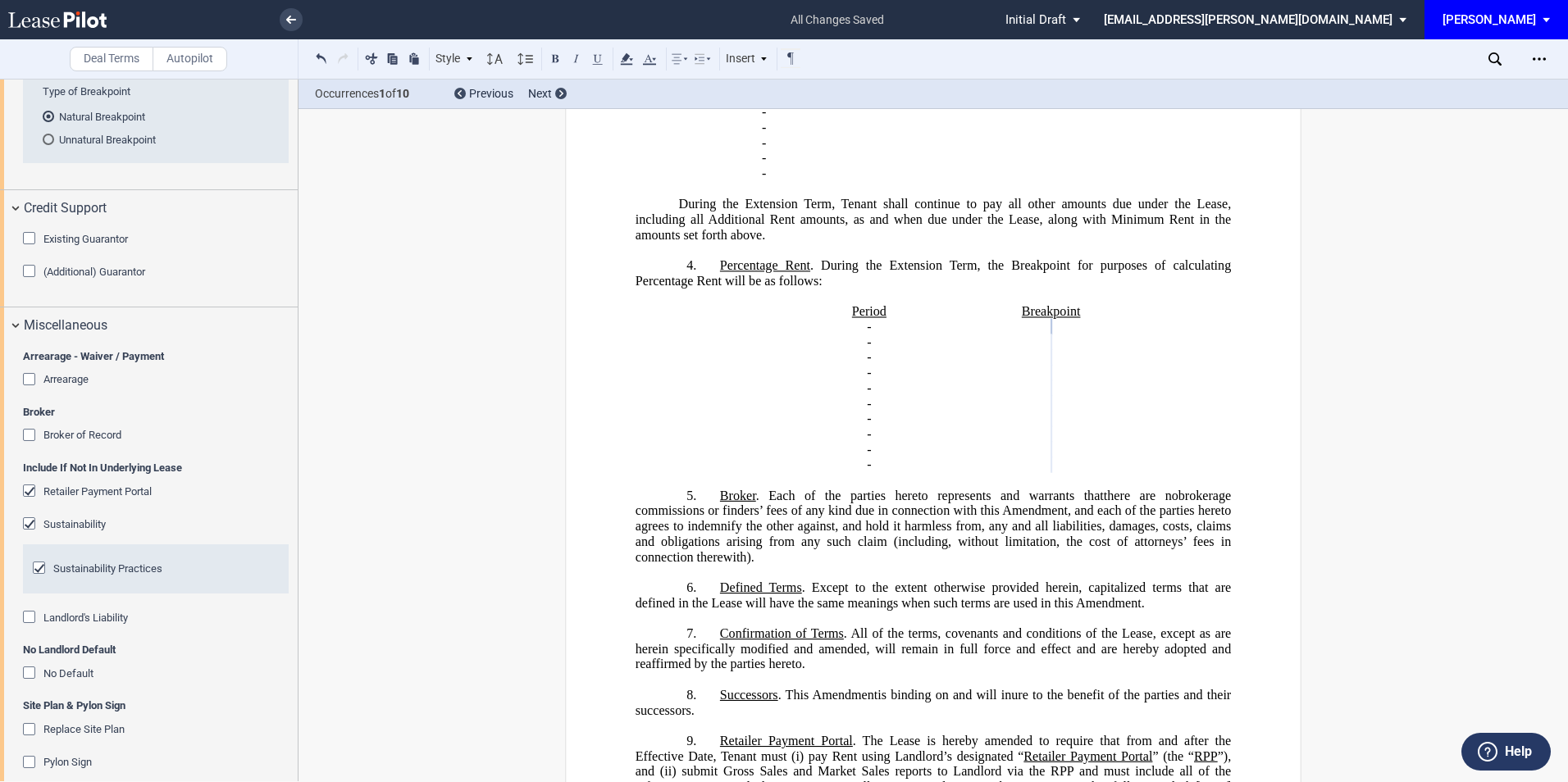
scroll to position [1952, 0]
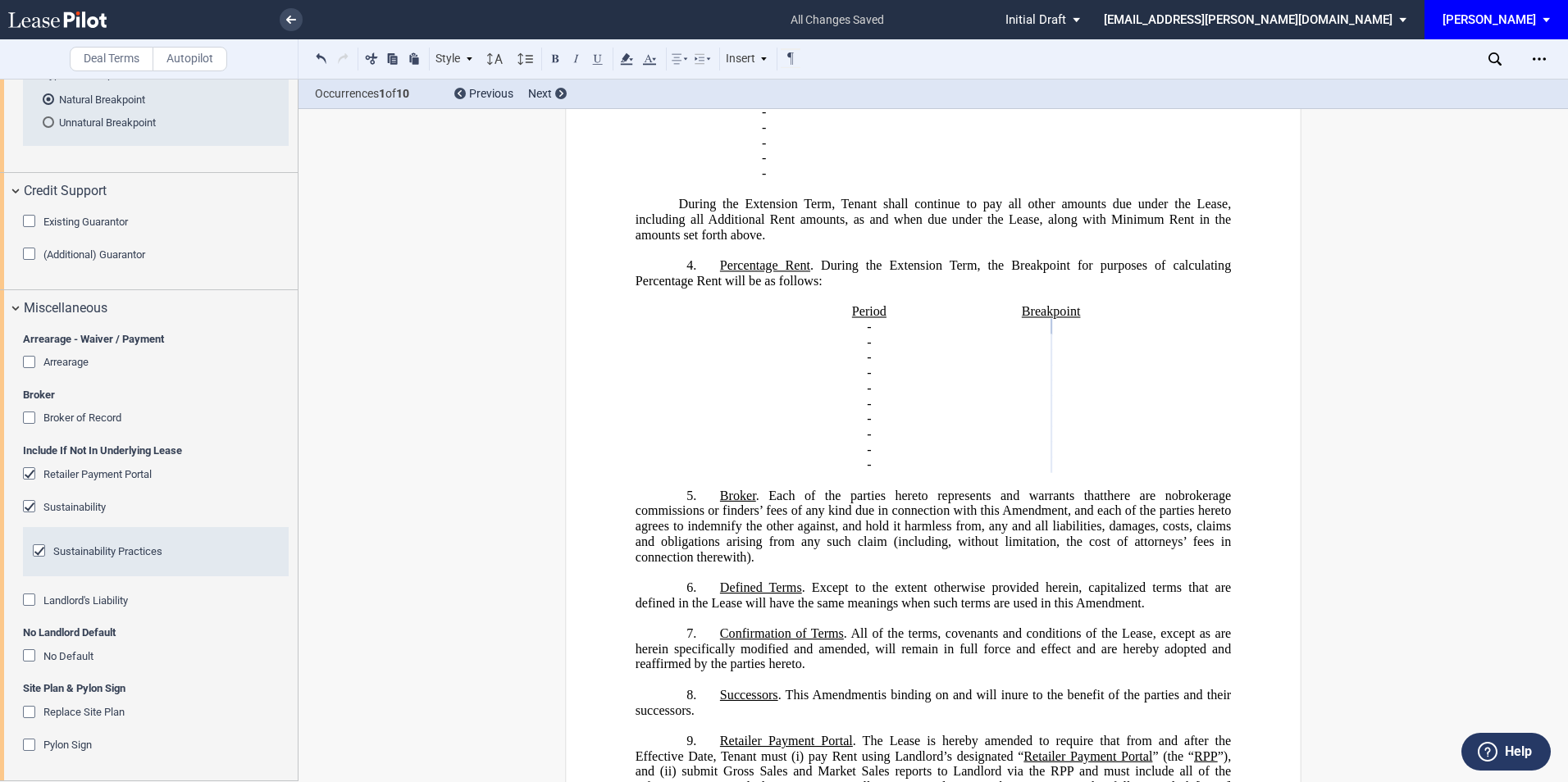
click at [27, 651] on div "No Default" at bounding box center [30, 657] width 16 height 16
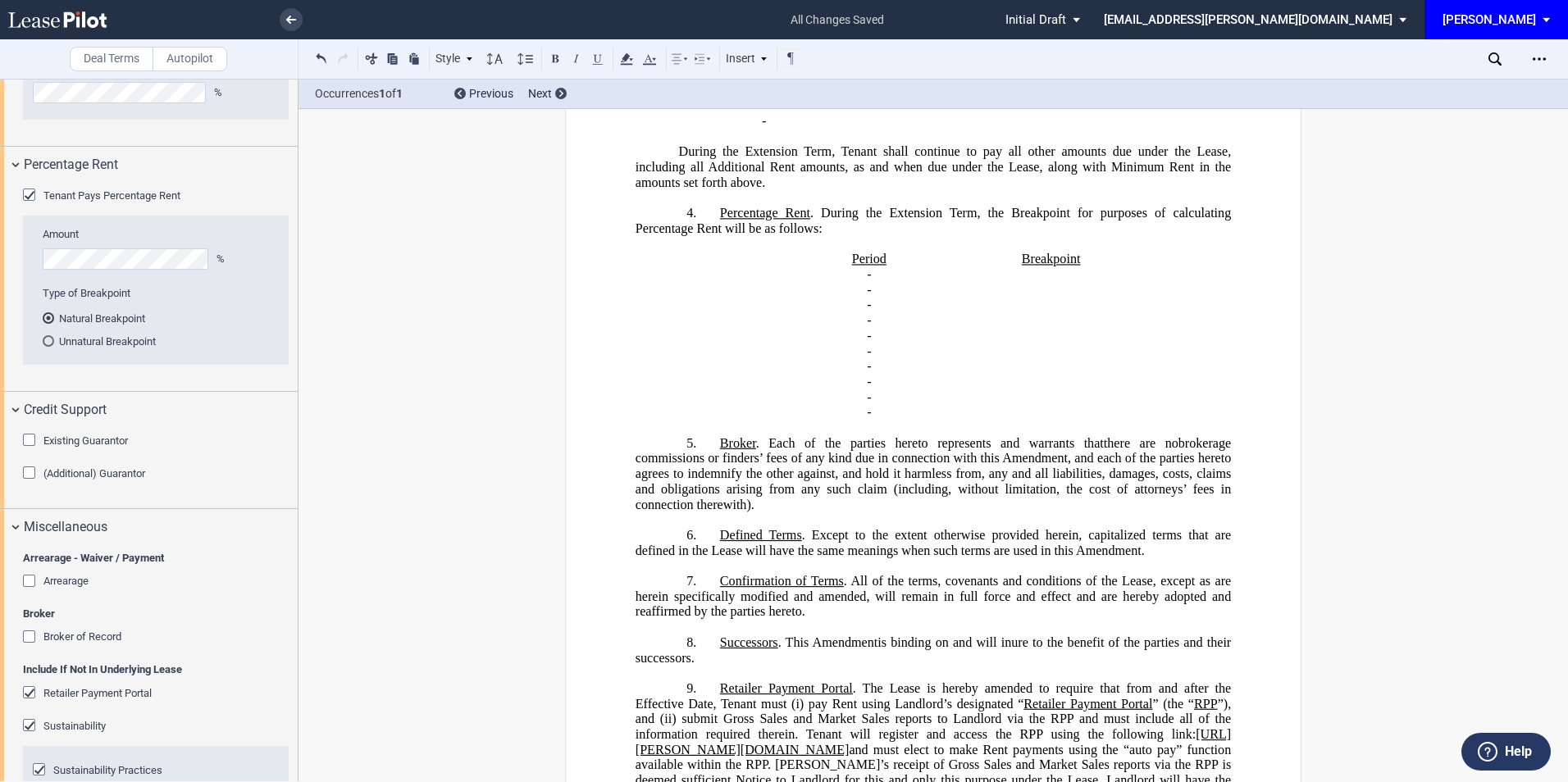
scroll to position [0, 0]
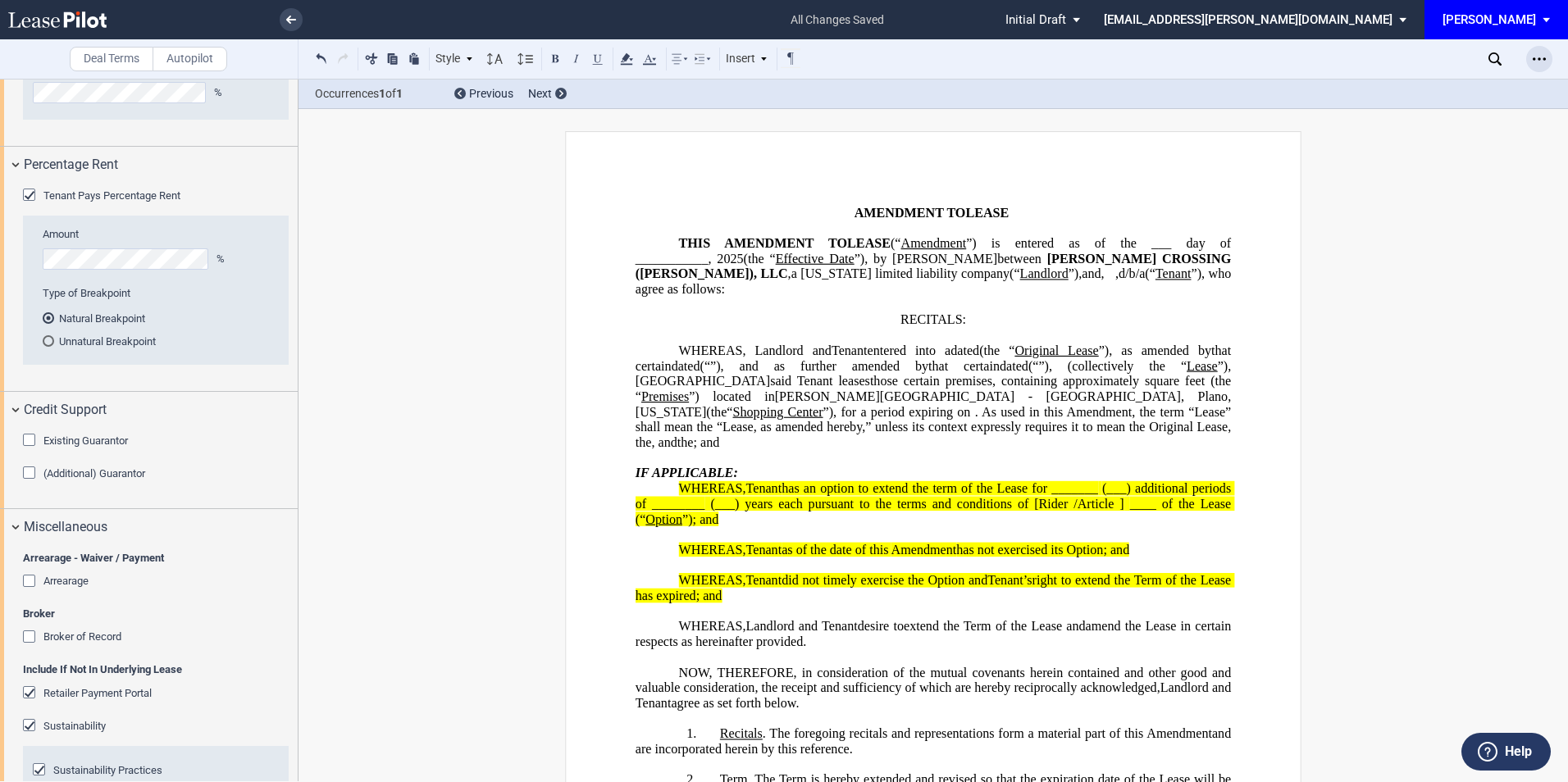
click at [1540, 57] on icon "Open Lease options menu" at bounding box center [1539, 59] width 13 height 13
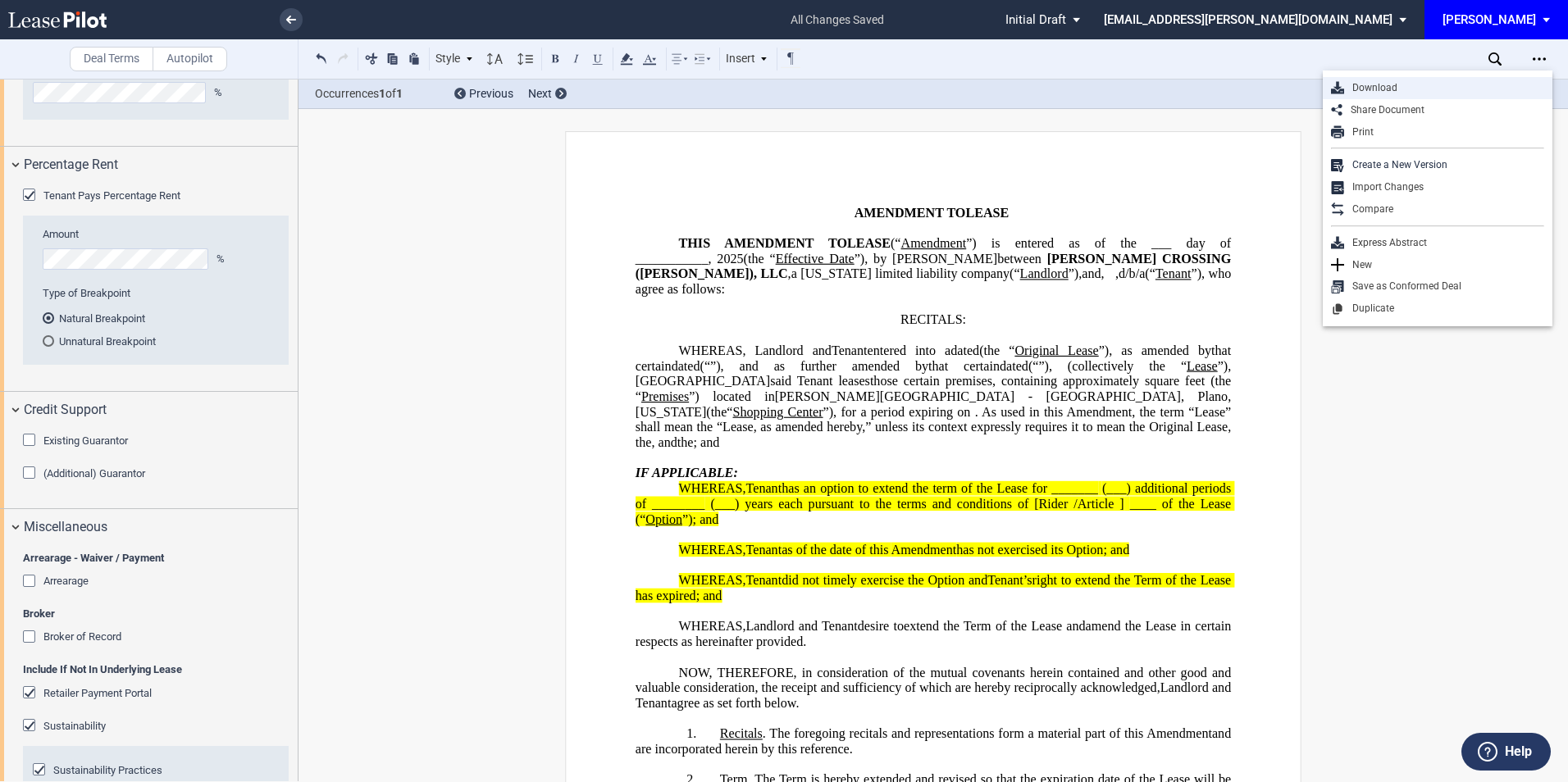
click at [1410, 82] on div "Download" at bounding box center [1443, 88] width 200 height 14
